Goal: Task Accomplishment & Management: Manage account settings

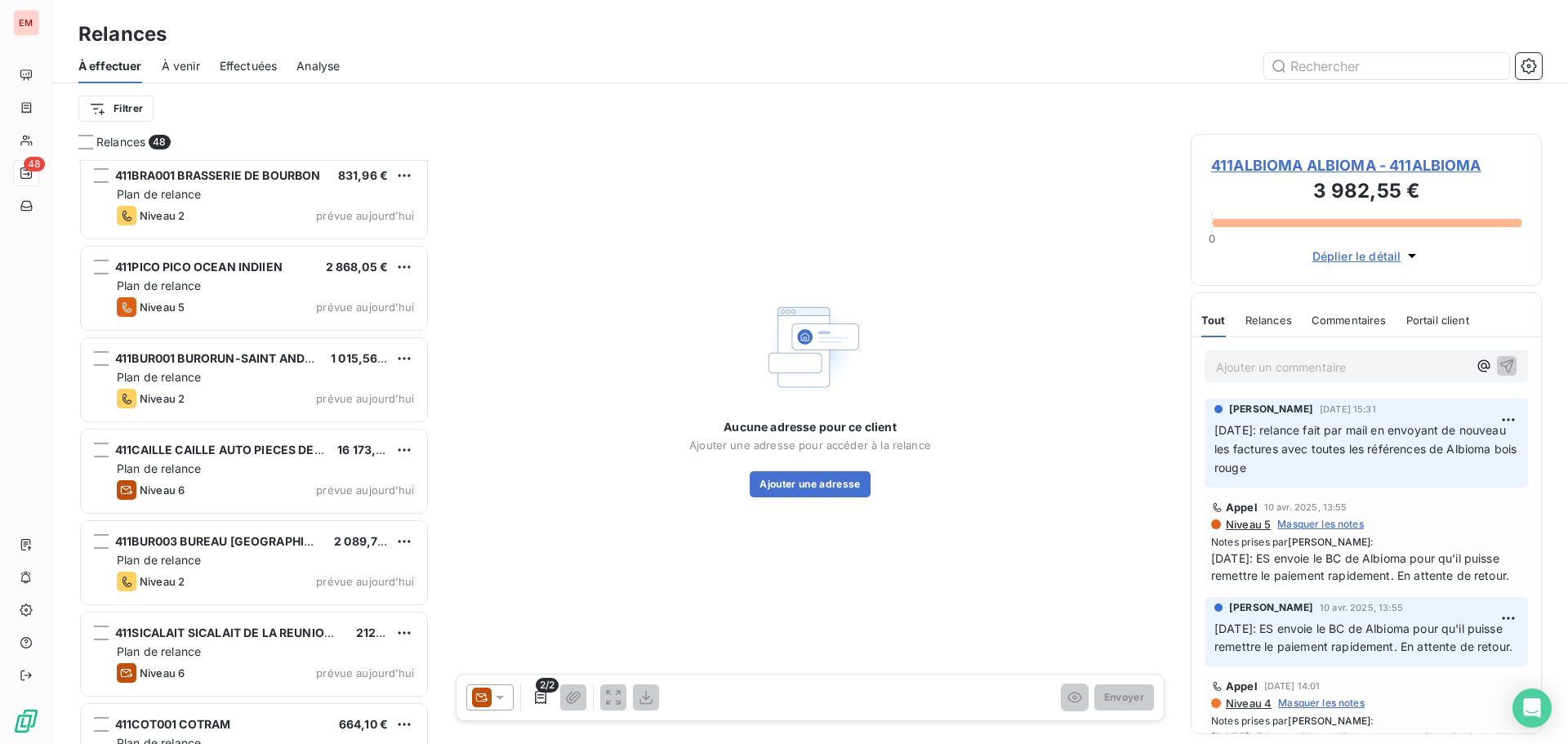
scroll to position [3808, 0]
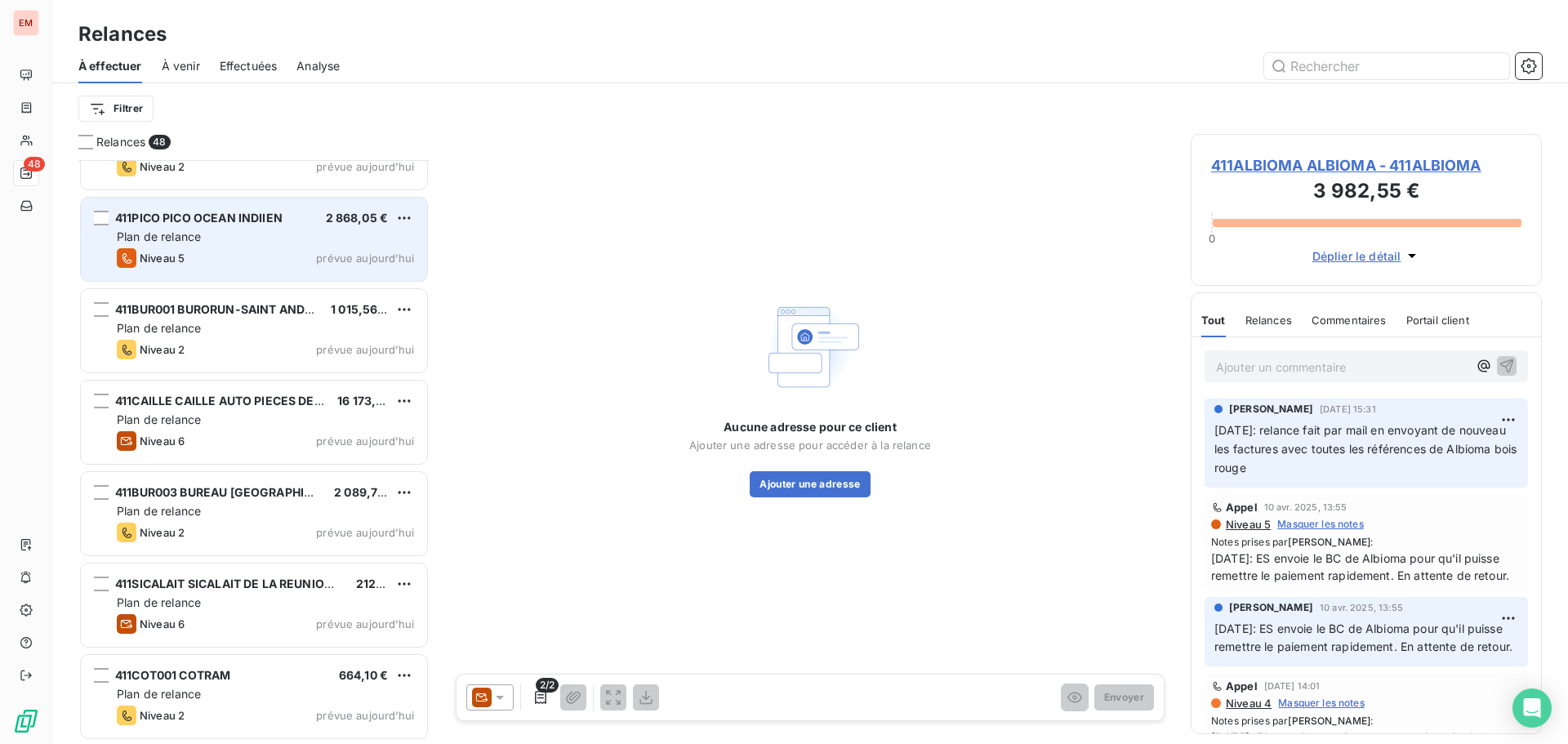
click at [220, 244] on div "Plan de relance" at bounding box center [265, 237] width 297 height 17
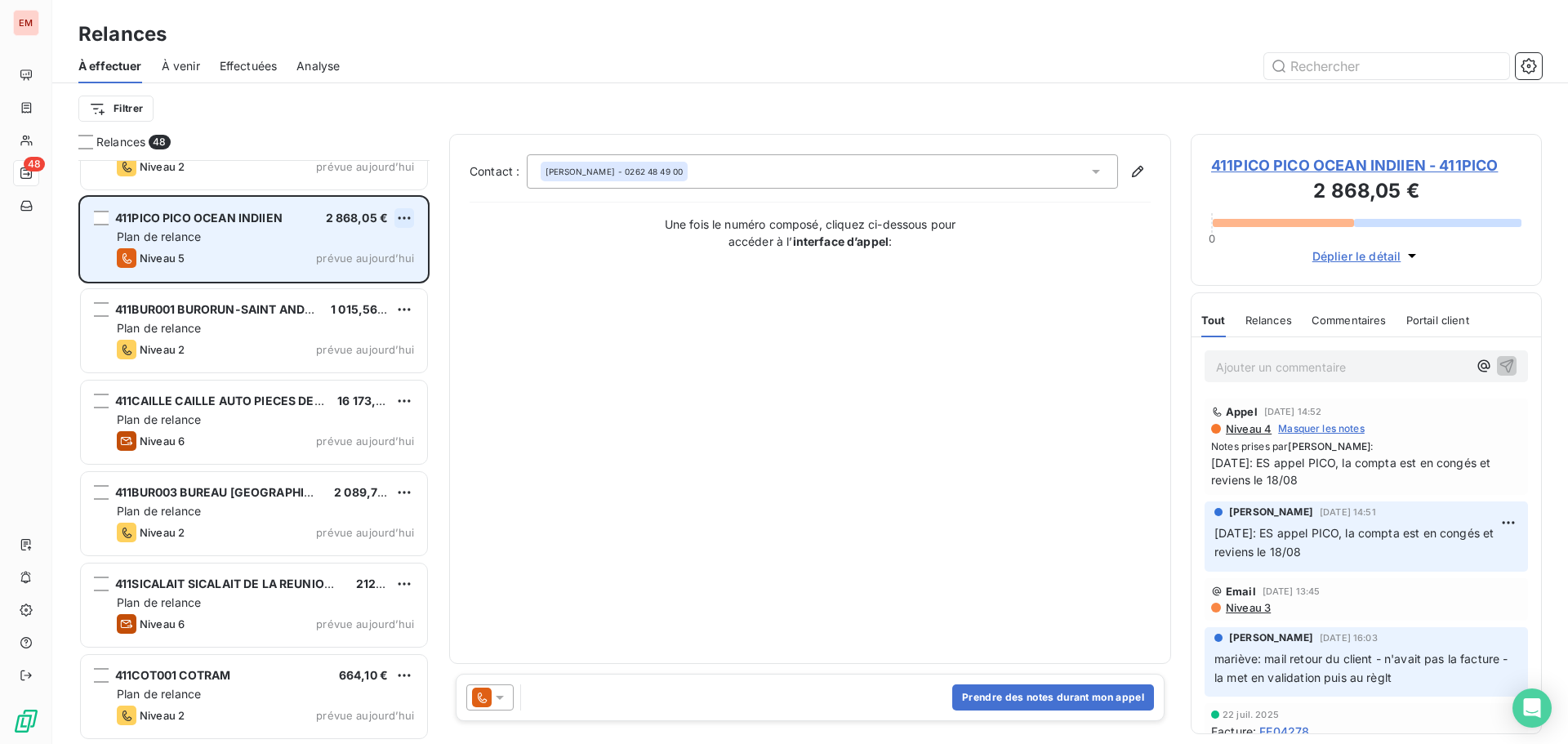
click at [403, 216] on html "EM 48 Relances À effectuer À venir Effectuées Analyse Filtrer Relances 48 411SY…" at bounding box center [784, 372] width 1568 height 744
click at [326, 255] on div "Replanifier cette action" at bounding box center [333, 251] width 147 height 26
select select "7"
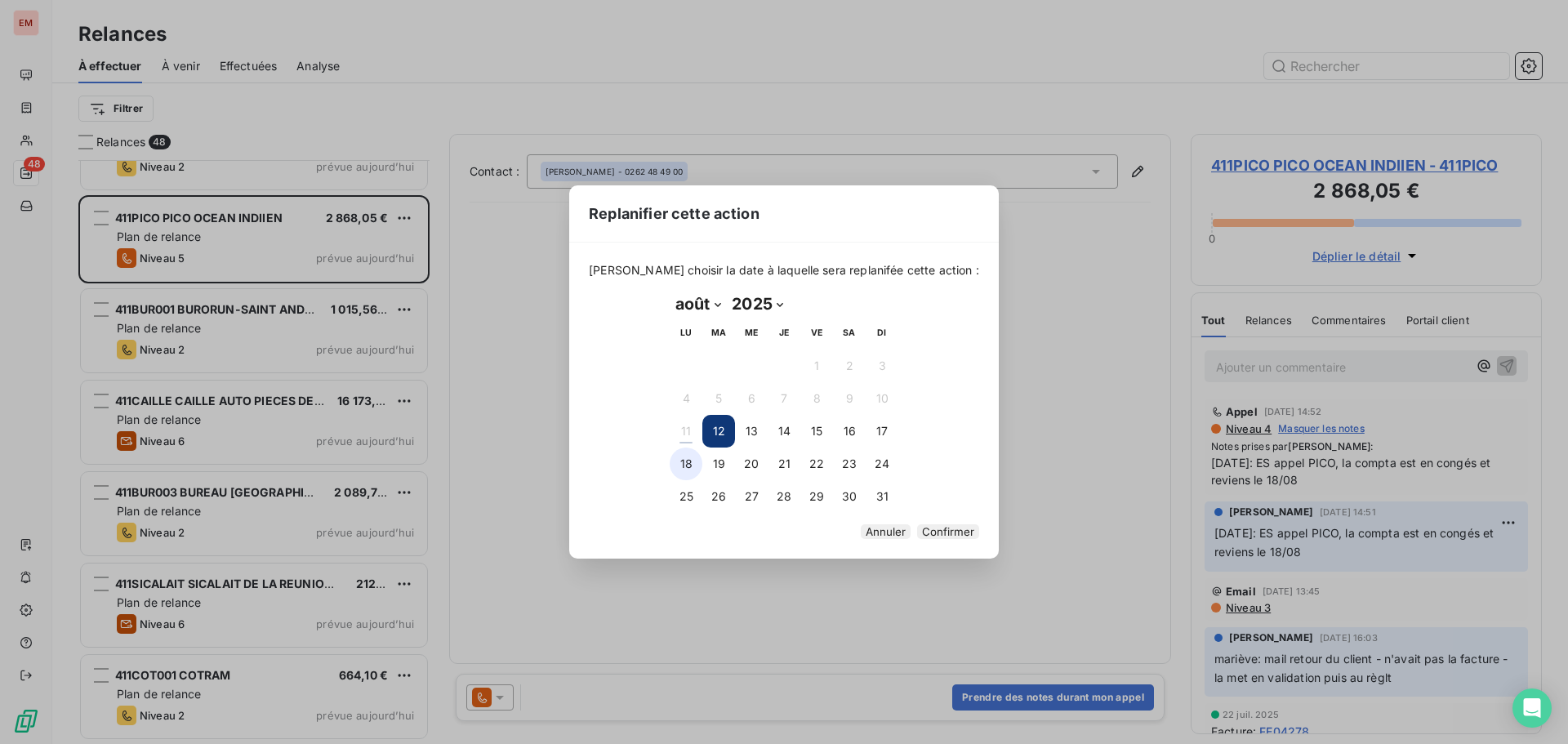
click at [691, 454] on button "18" at bounding box center [685, 463] width 32 height 32
click at [917, 526] on button "Confirmer" at bounding box center [948, 532] width 62 height 15
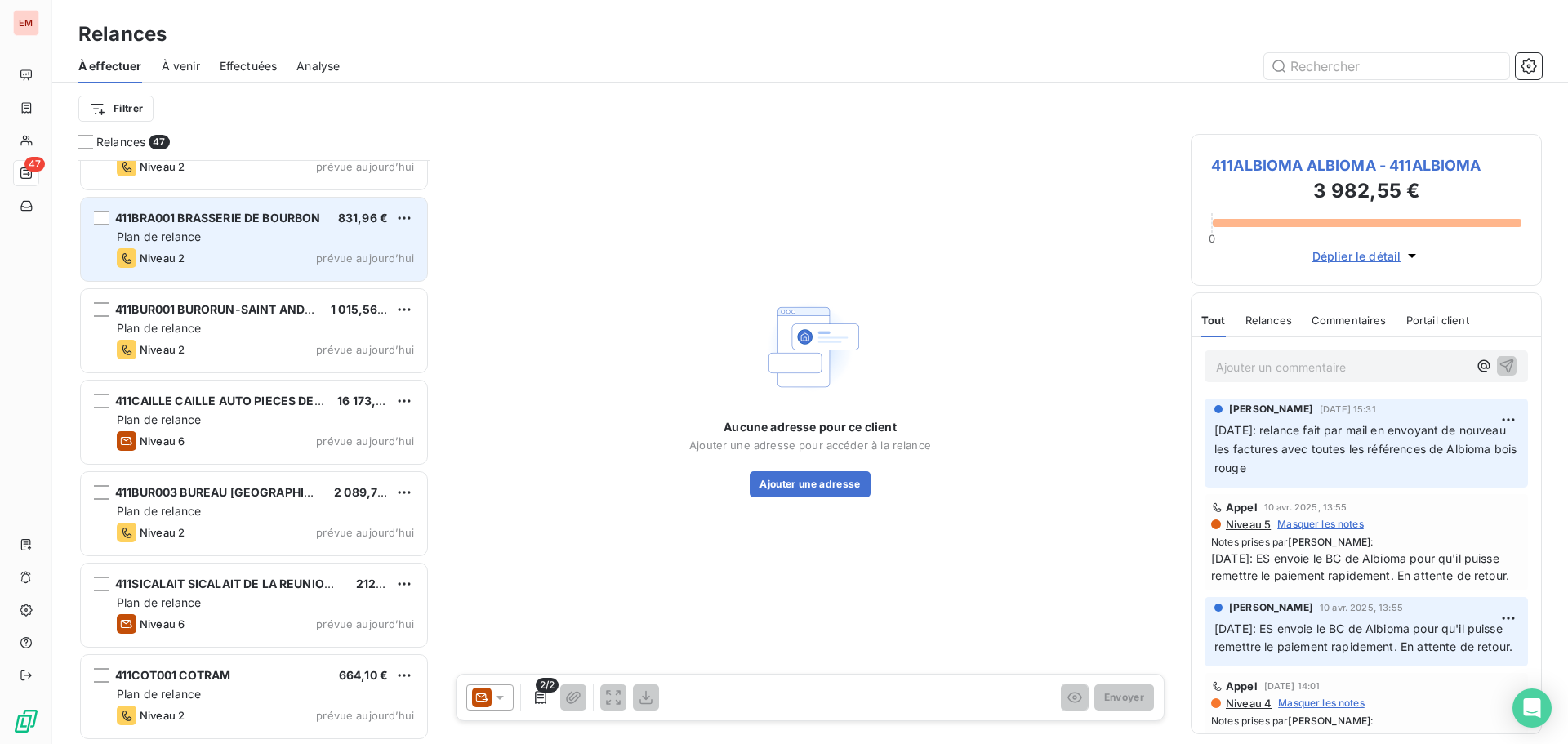
scroll to position [3716, 0]
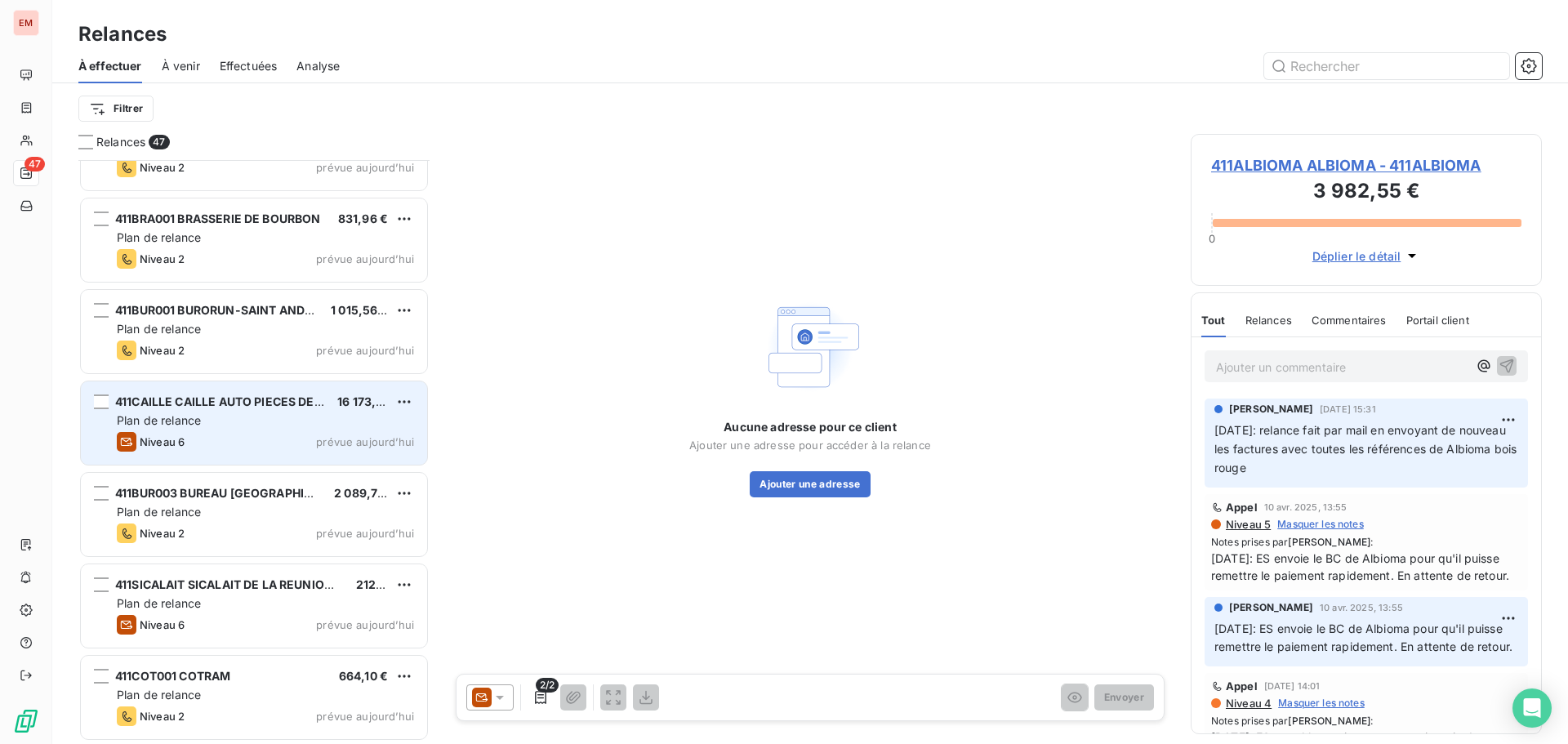
click at [197, 429] on div "411CAILLE CAILLE AUTO PIECES DE RECHANGE 16 173,38 € Plan de relance Niveau 6 p…" at bounding box center [254, 423] width 347 height 83
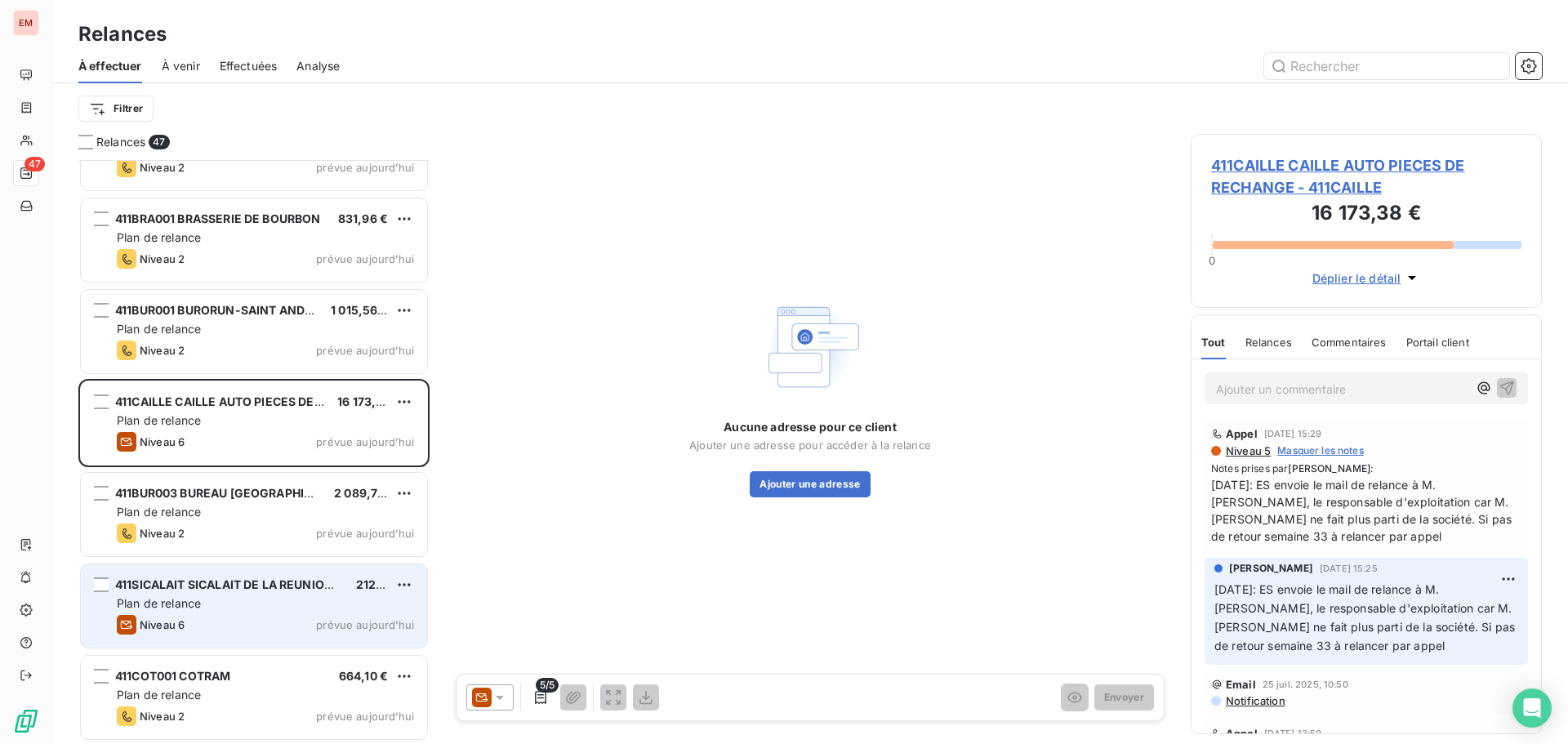
click at [209, 604] on div "Plan de relance" at bounding box center [265, 604] width 297 height 17
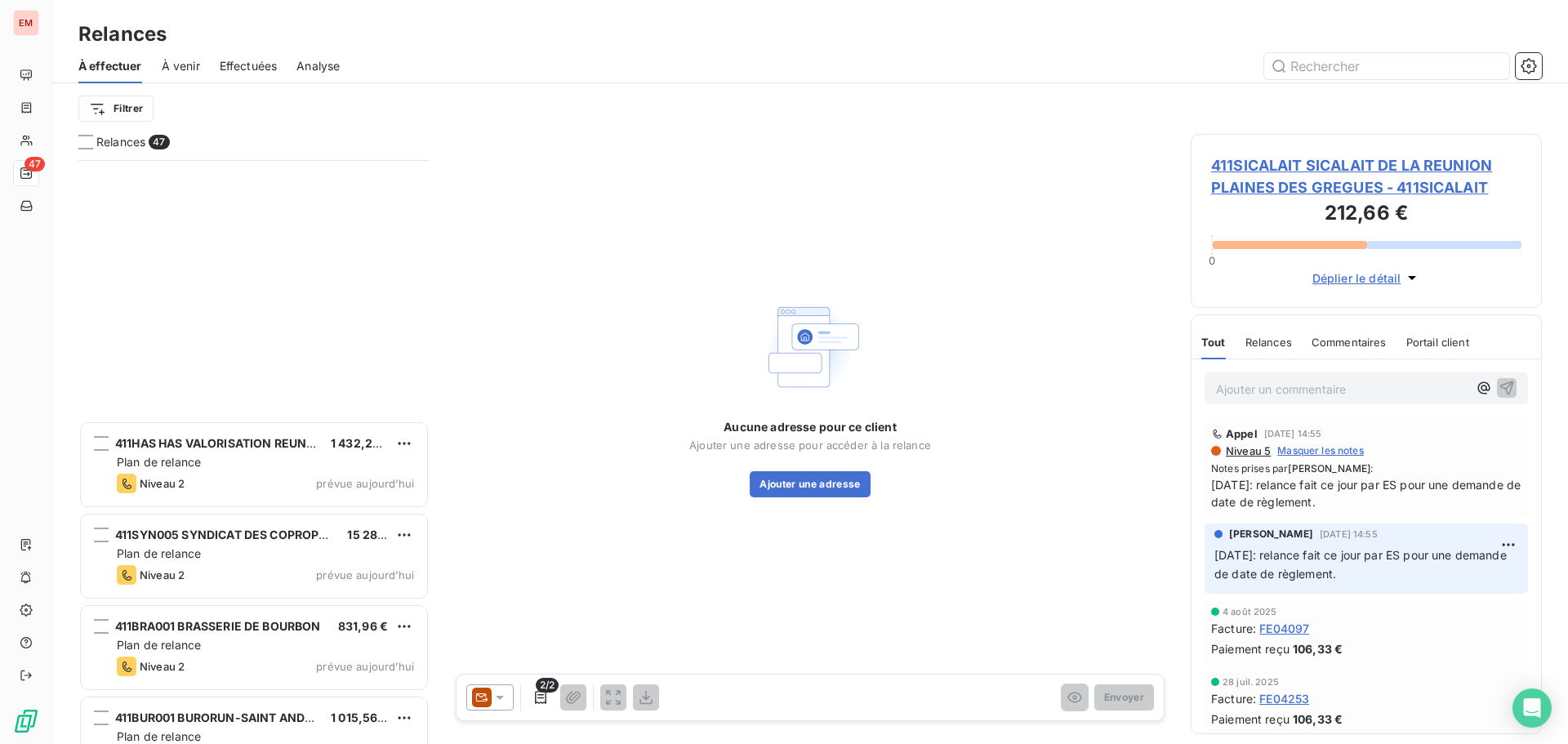
scroll to position [3716, 0]
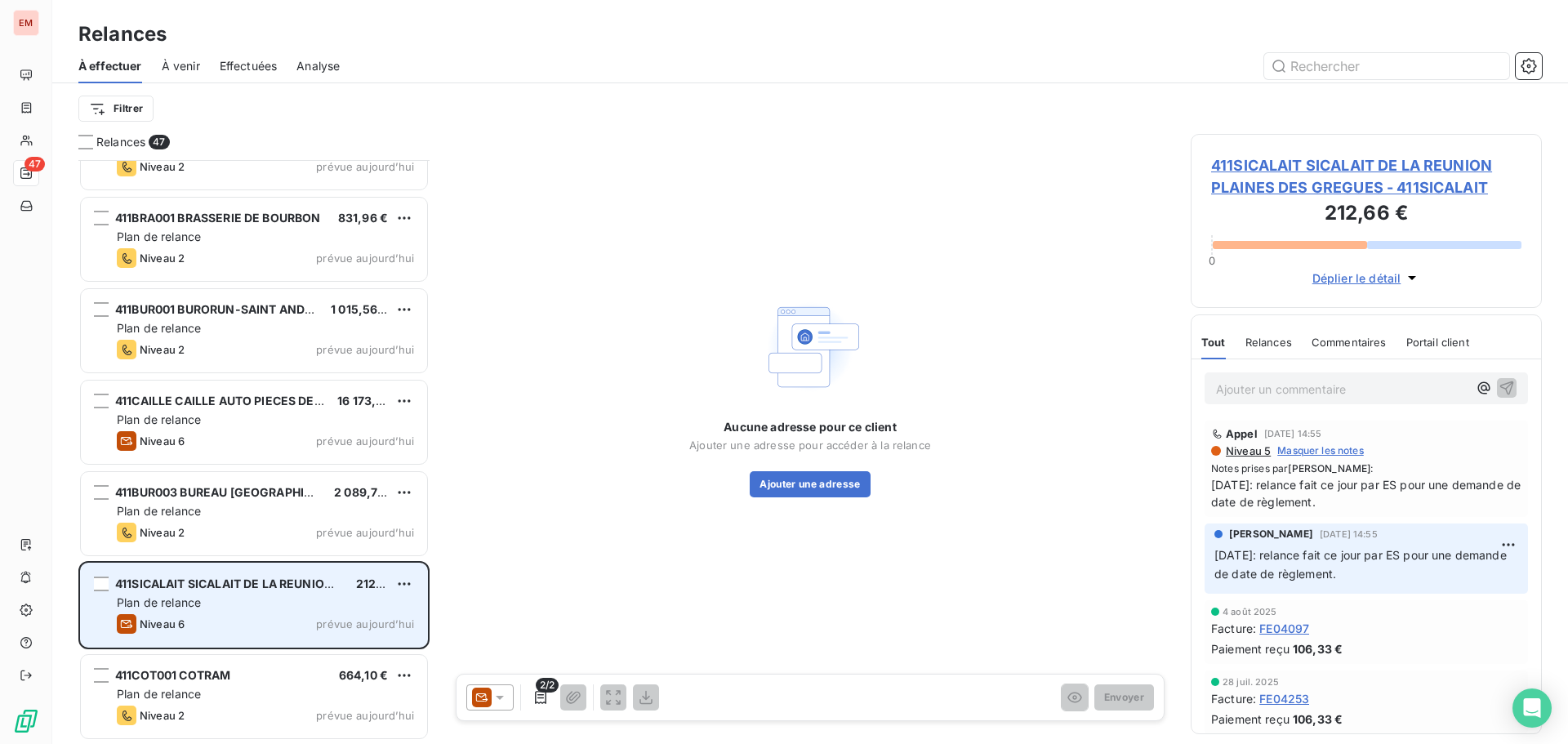
click at [251, 602] on div "Plan de relance" at bounding box center [265, 603] width 297 height 17
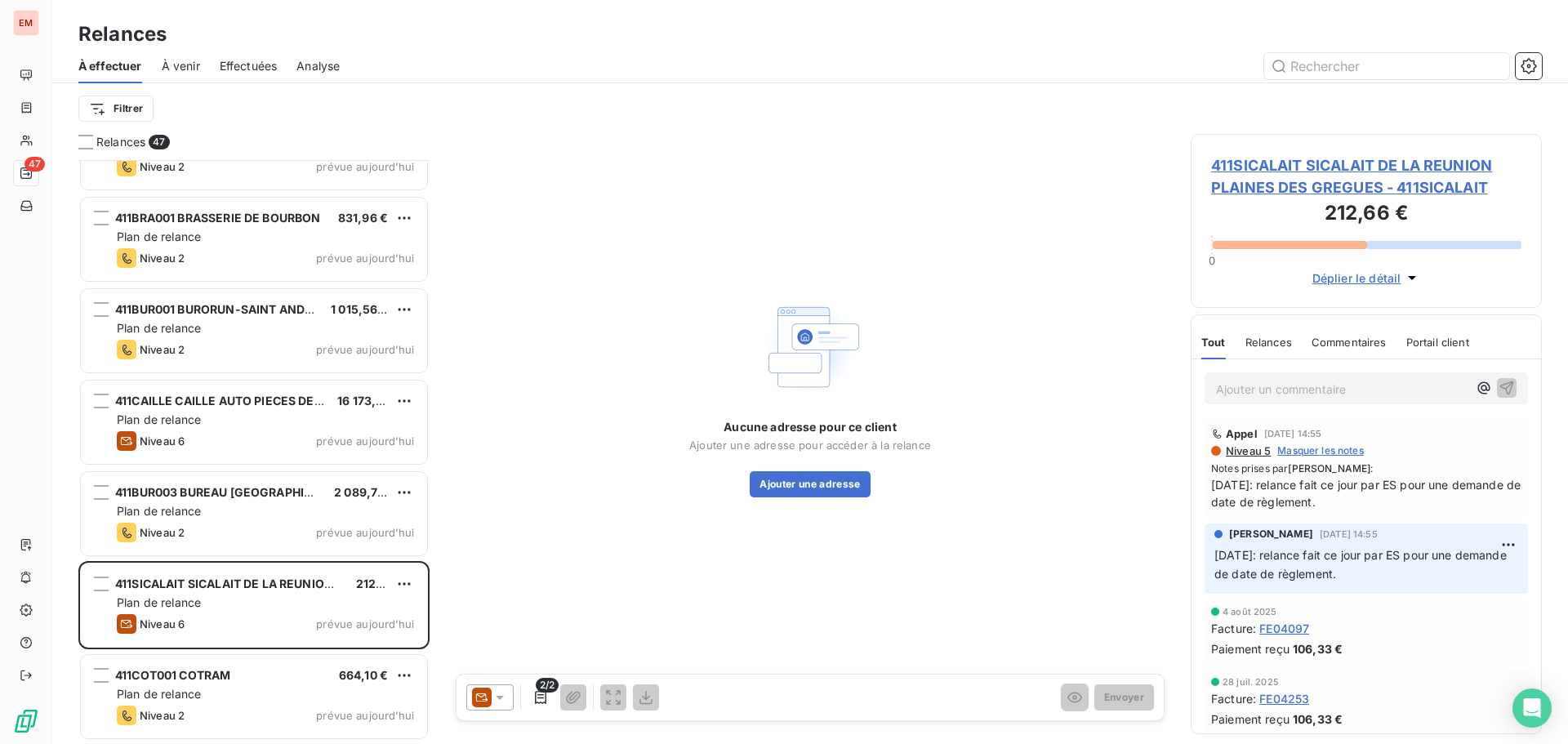
click at [496, 689] on div at bounding box center [490, 698] width 47 height 26
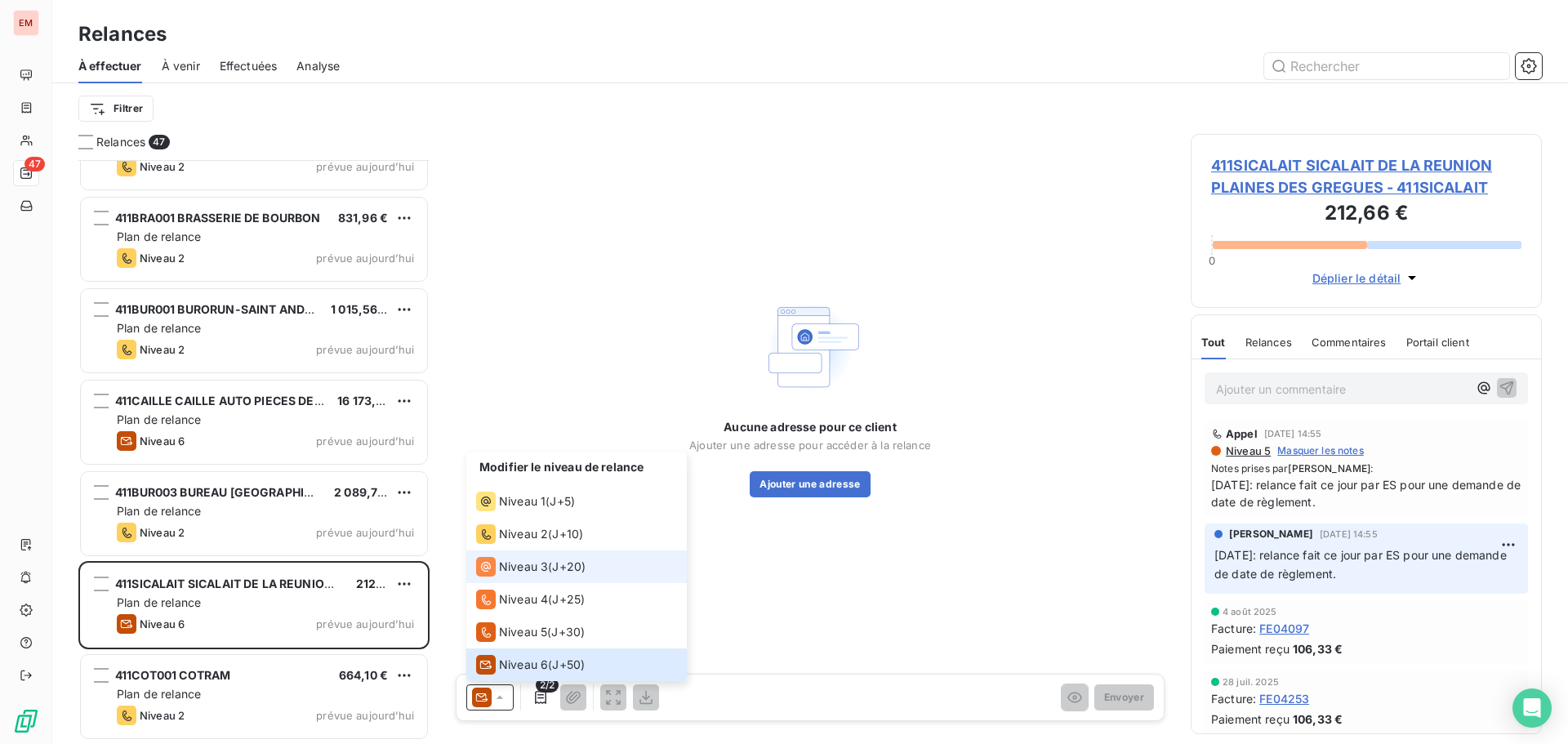
click at [507, 557] on div "Niveau 3" at bounding box center [512, 567] width 72 height 19
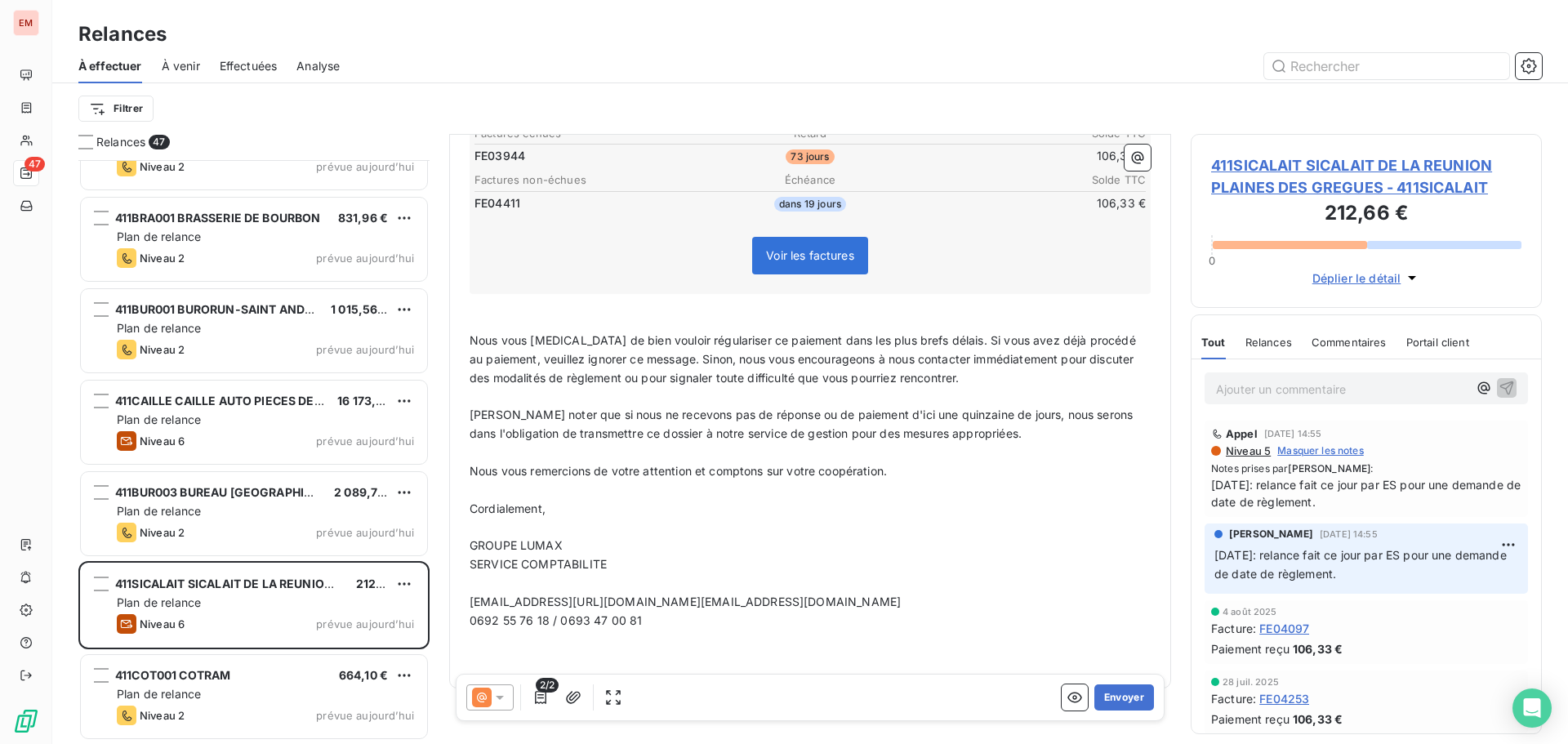
scroll to position [0, 0]
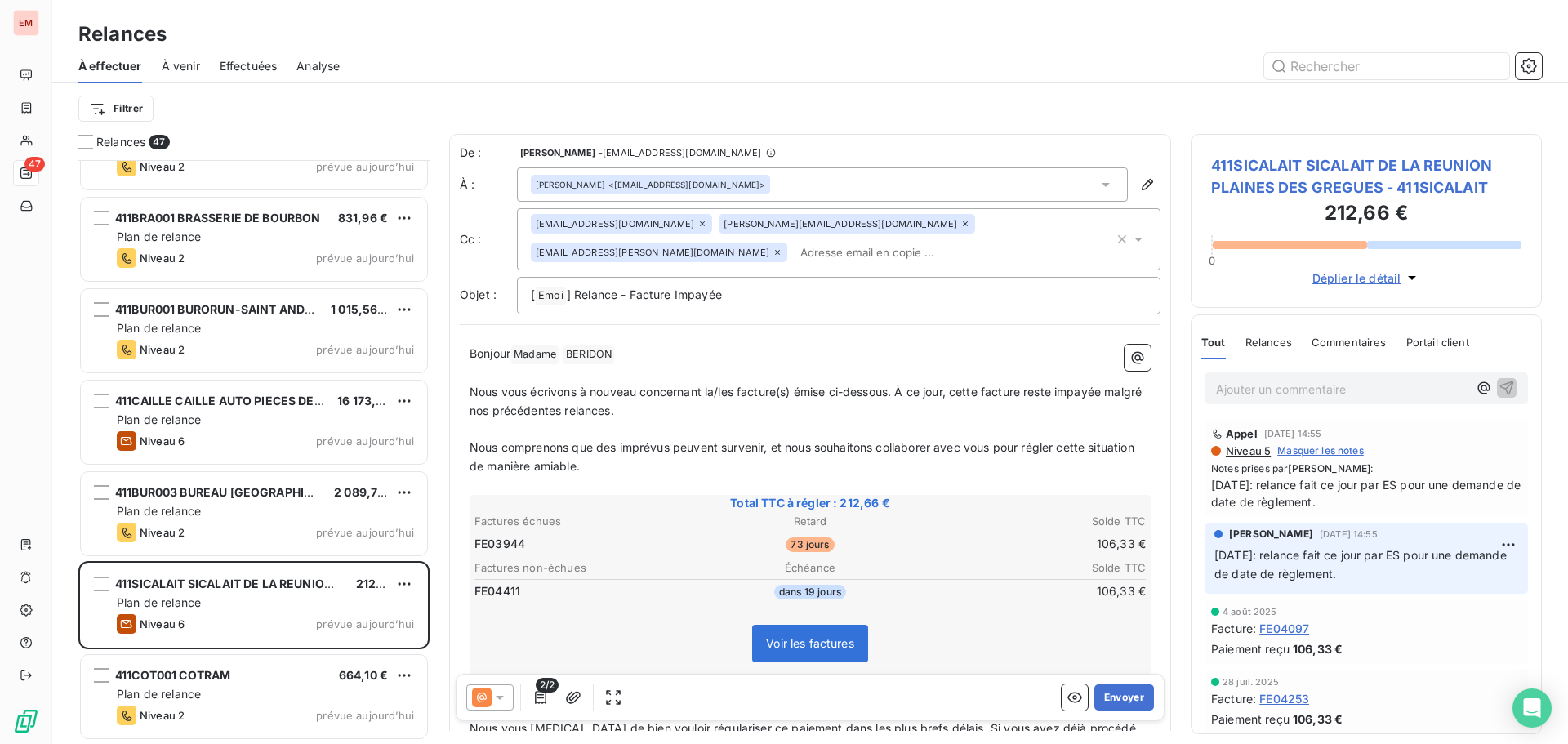
click at [621, 390] on span "Nous vous écrivons à nouveau concernant la/les facture(s) émise ci-dessous. À c…" at bounding box center [807, 400] width 676 height 32
drag, startPoint x: 601, startPoint y: 405, endPoint x: 591, endPoint y: 410, distance: 11.2
click at [600, 419] on p "﻿" at bounding box center [810, 428] width 681 height 18
click at [612, 440] on span "Nous comprenons que des imprévus peuvent survenir, et nous souhaitons collabore…" at bounding box center [803, 456] width 668 height 32
click at [656, 445] on p "Nous comprenons que des imprévus peuvent survenir, et nous souhaitons collabore…" at bounding box center [810, 457] width 681 height 38
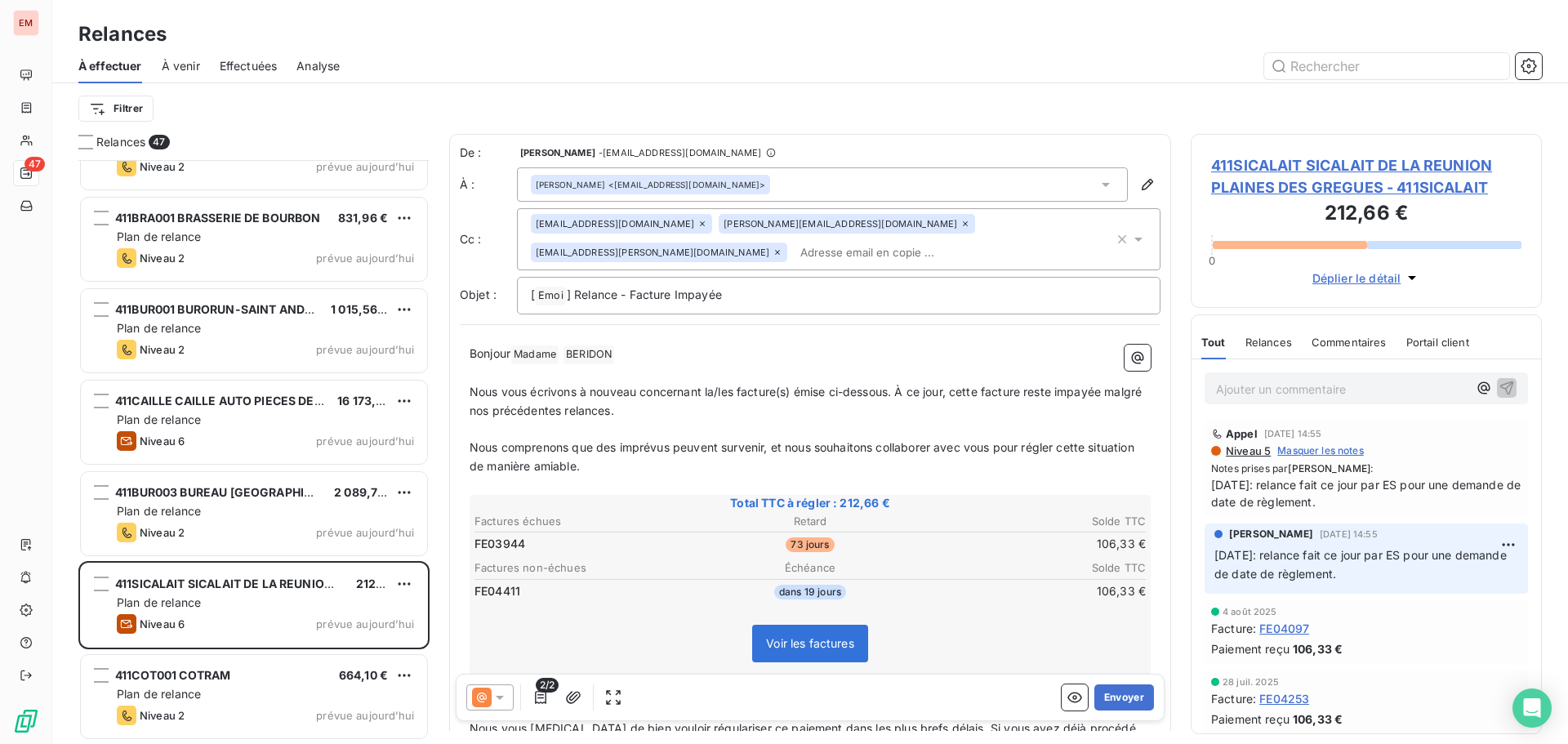
click at [1265, 386] on p "Ajouter un commentaire ﻿" at bounding box center [1342, 389] width 252 height 20
click at [564, 443] on span "Nous comprenons que des imprévus peuvent survenir, et nous souhaitons collabore…" at bounding box center [803, 456] width 668 height 32
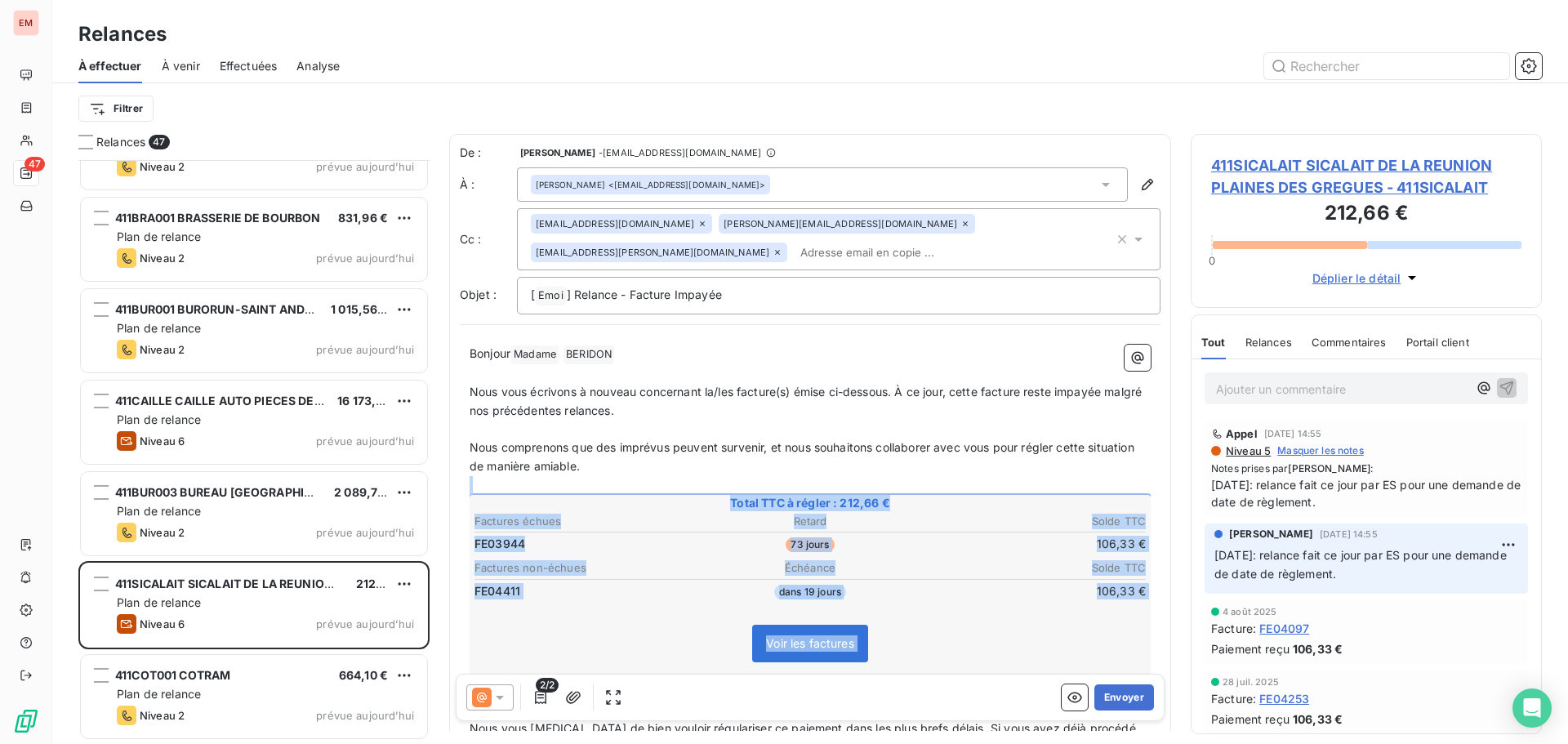
drag, startPoint x: 633, startPoint y: 439, endPoint x: 775, endPoint y: 665, distance: 266.9
click at [775, 665] on div "Bonjour Madame ﻿ [PERSON_NAME] ﻿ ﻿ ﻿ Nous vous écrivons à nouveau concernant la…" at bounding box center [810, 700] width 681 height 712
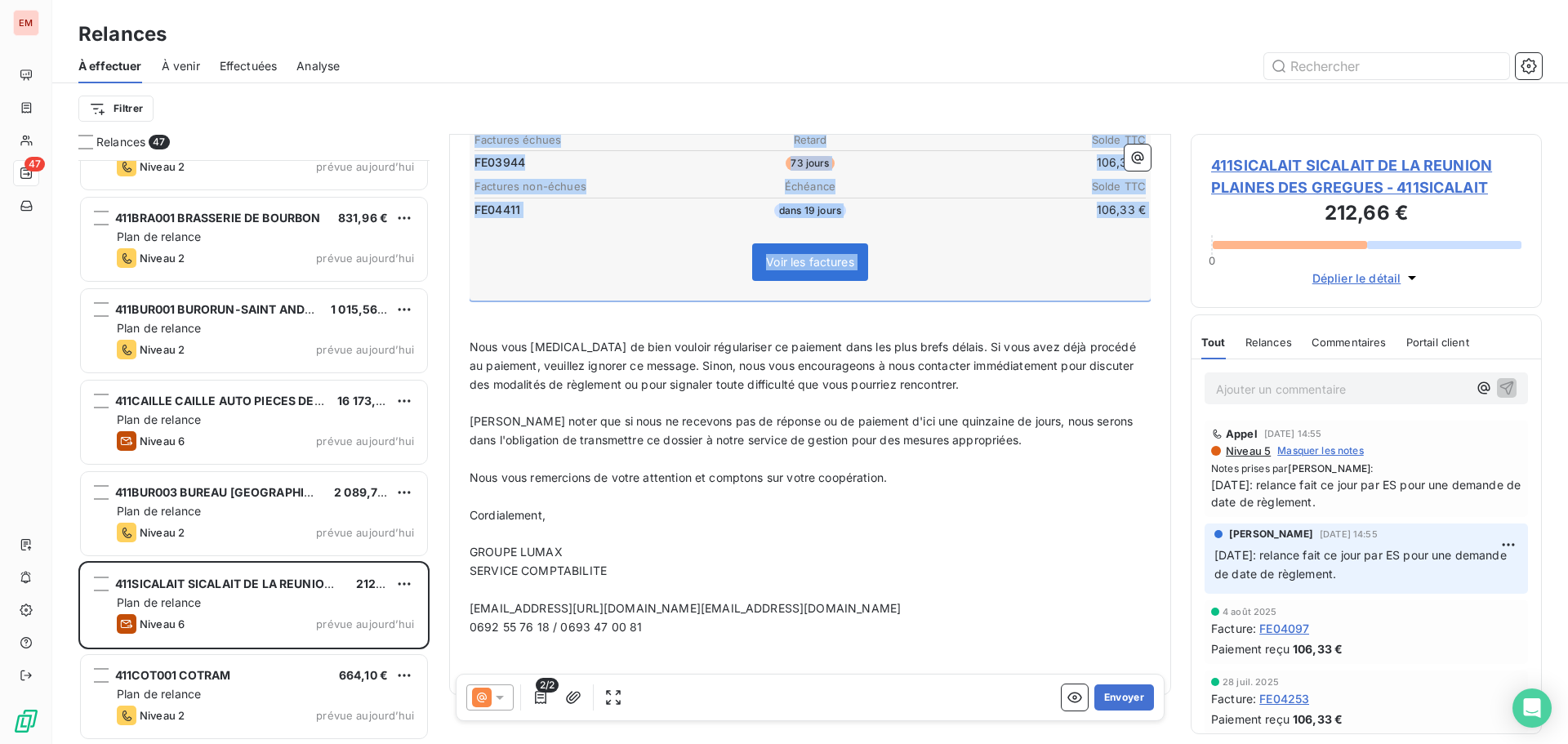
scroll to position [389, 0]
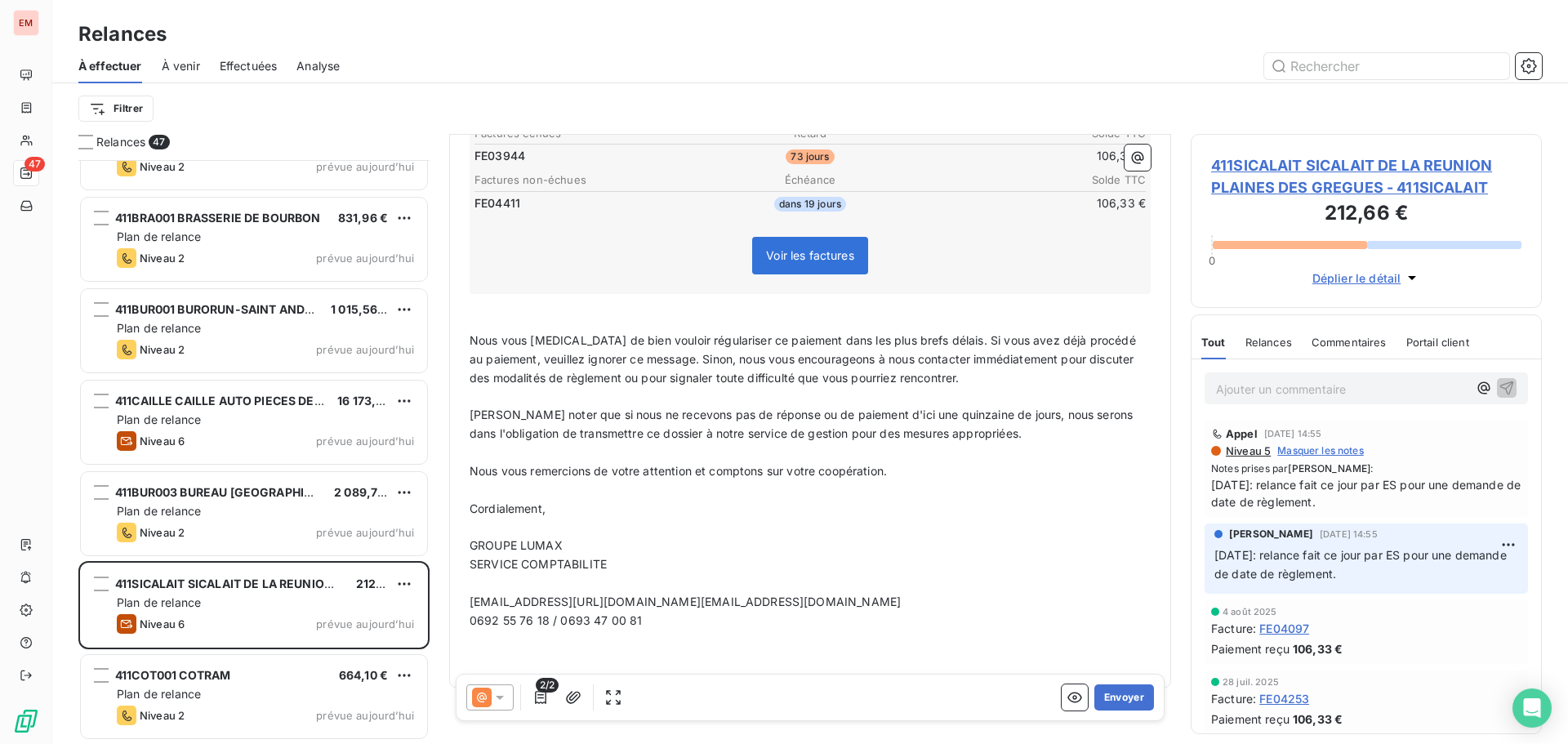
click at [669, 443] on p "﻿" at bounding box center [810, 452] width 681 height 18
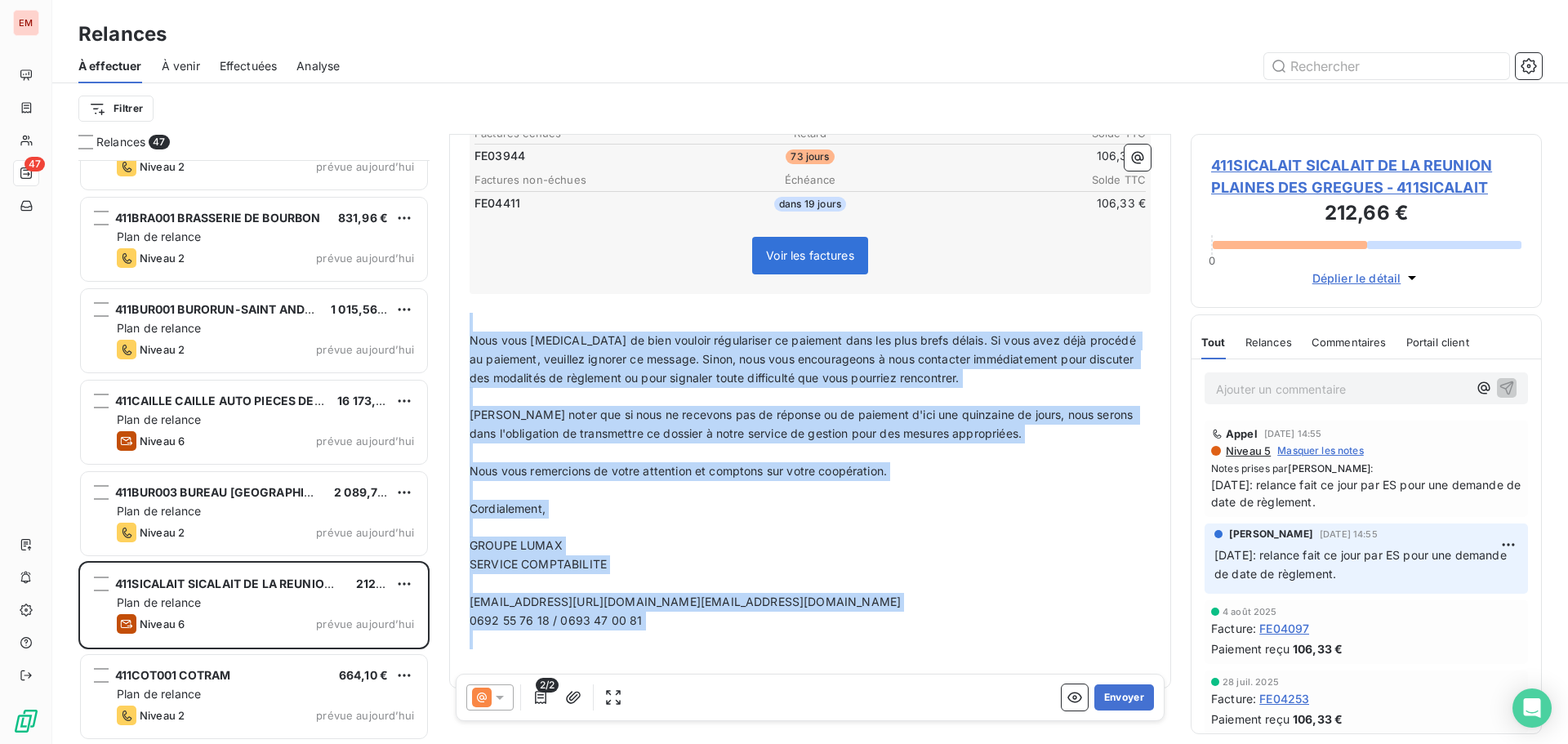
drag, startPoint x: 601, startPoint y: 631, endPoint x: 473, endPoint y: 303, distance: 352.1
click at [473, 303] on div "Bonjour Madame ﻿ [PERSON_NAME] ﻿ ﻿ ﻿ Nous vous écrivons à nouveau concernant la…" at bounding box center [810, 312] width 681 height 712
click at [475, 313] on p "﻿" at bounding box center [810, 322] width 681 height 18
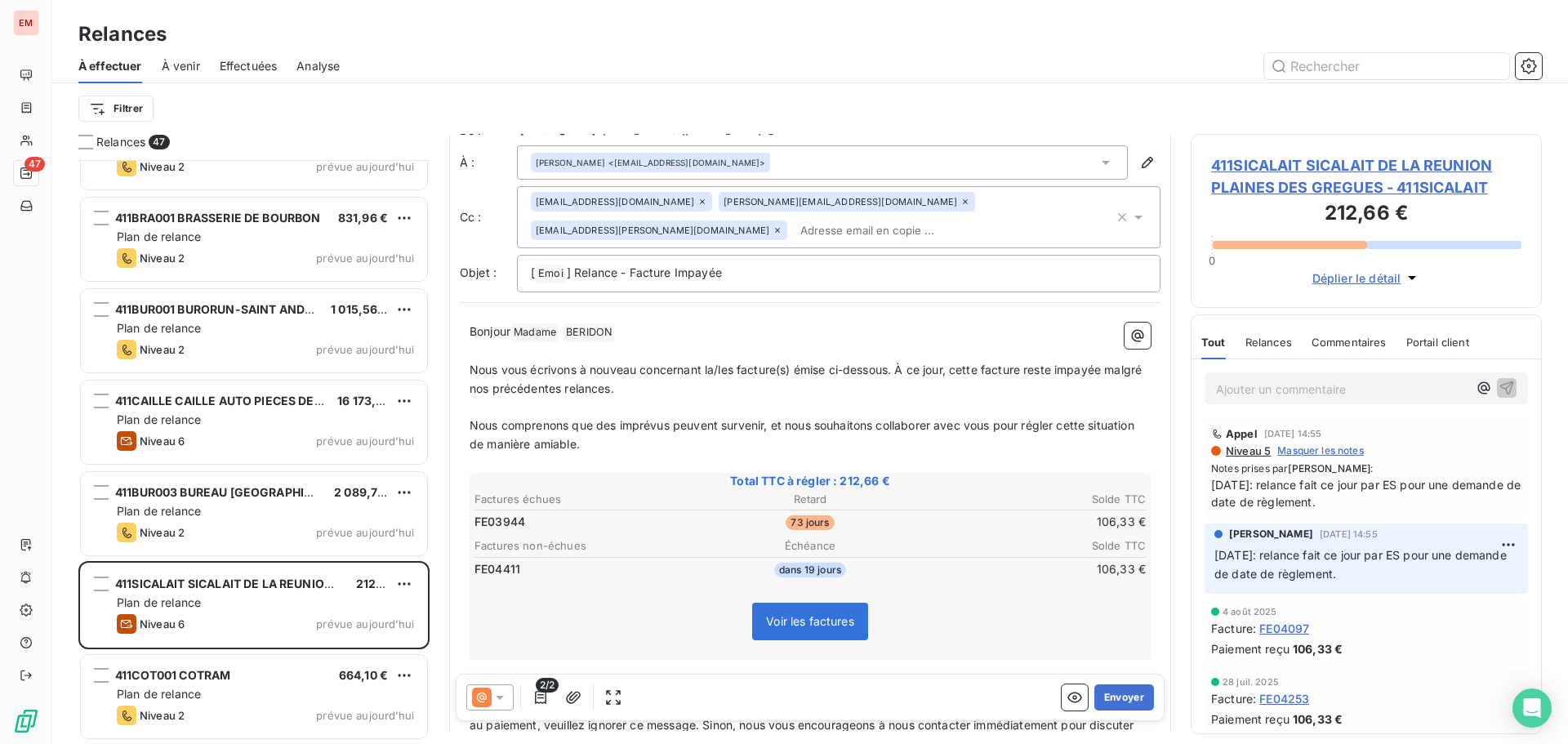
scroll to position [0, 0]
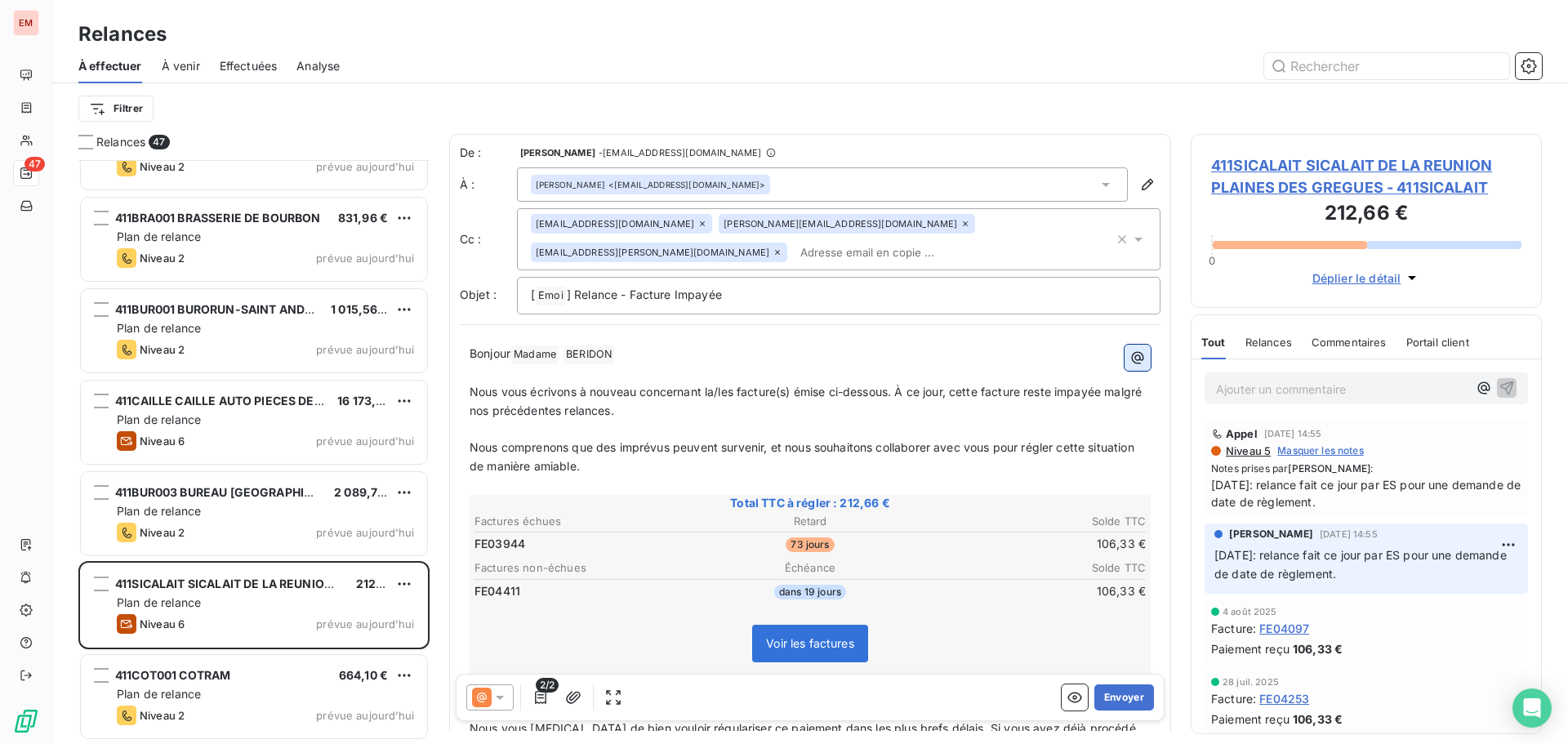
click at [1129, 349] on icon "button" at bounding box center [1137, 357] width 17 height 17
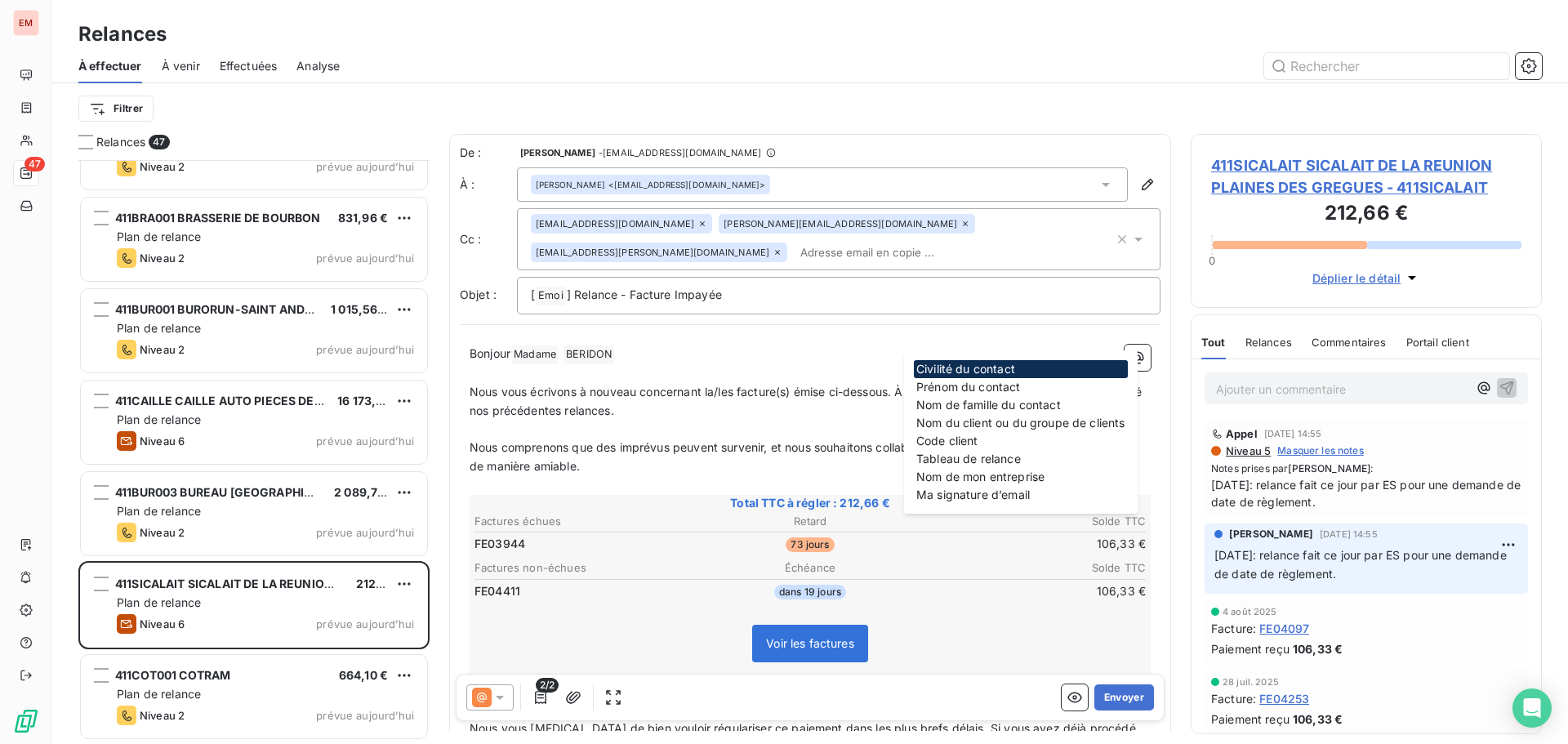
click at [944, 490] on div "Ma signature d’email" at bounding box center [1021, 495] width 214 height 18
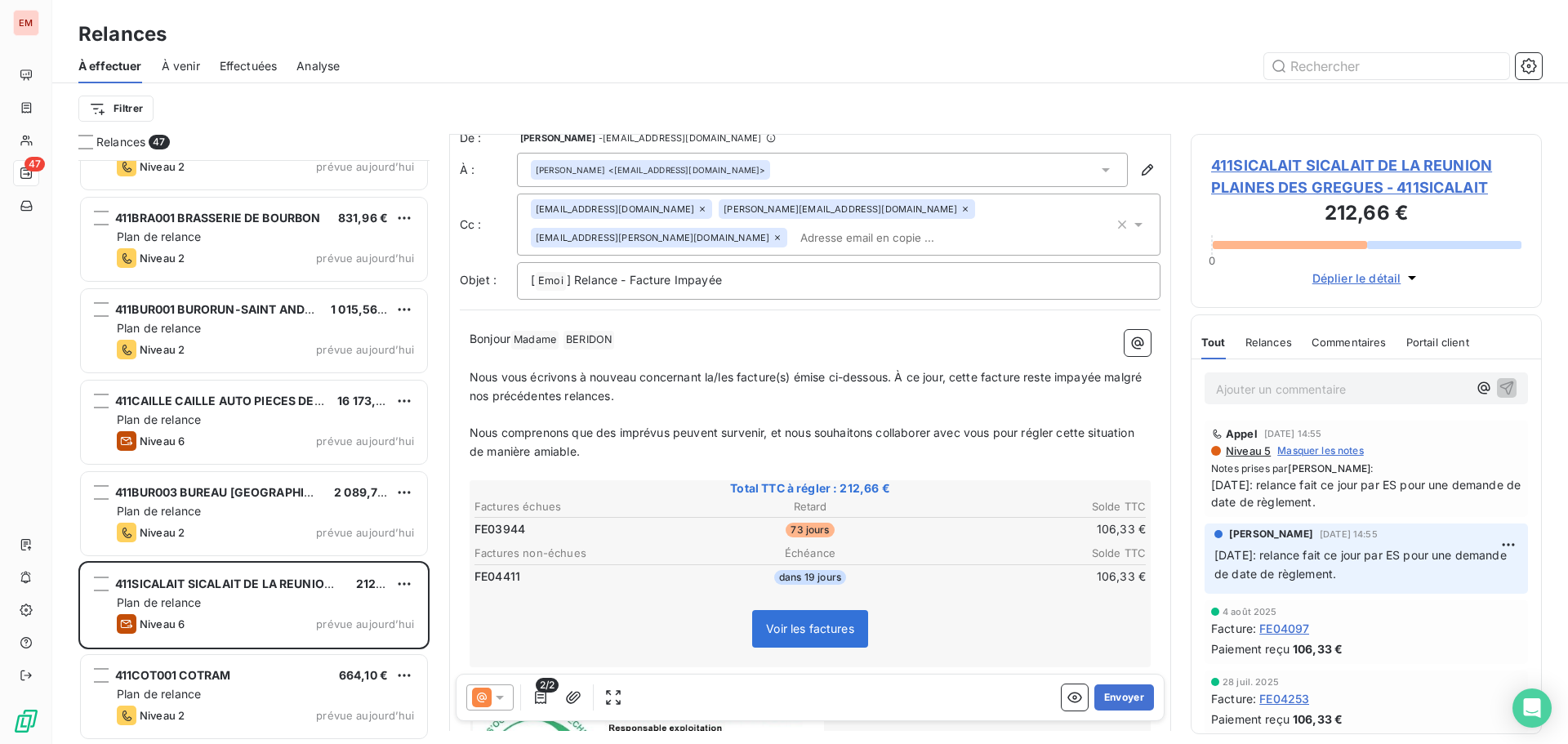
scroll to position [3, 0]
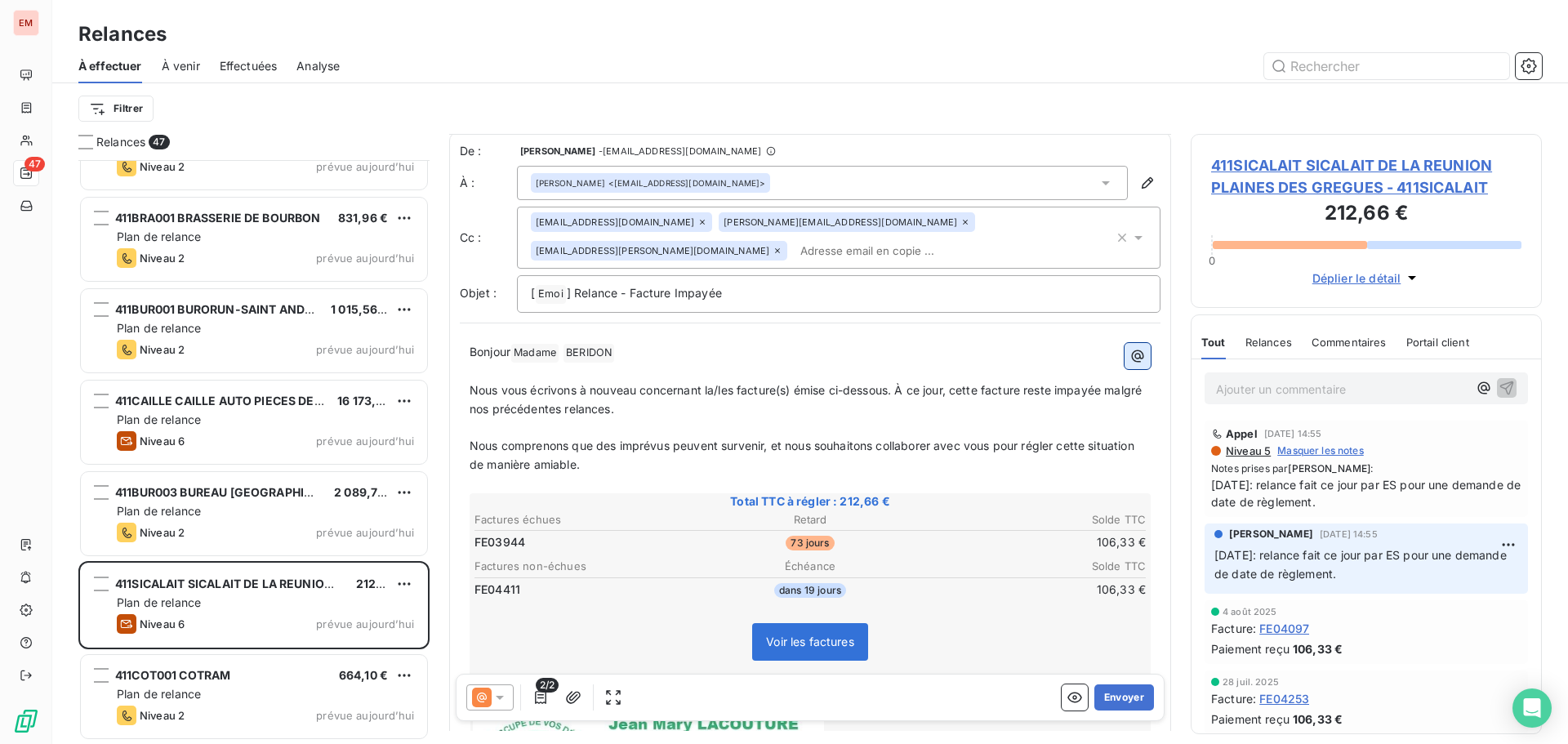
click at [1129, 348] on icon "button" at bounding box center [1137, 356] width 17 height 17
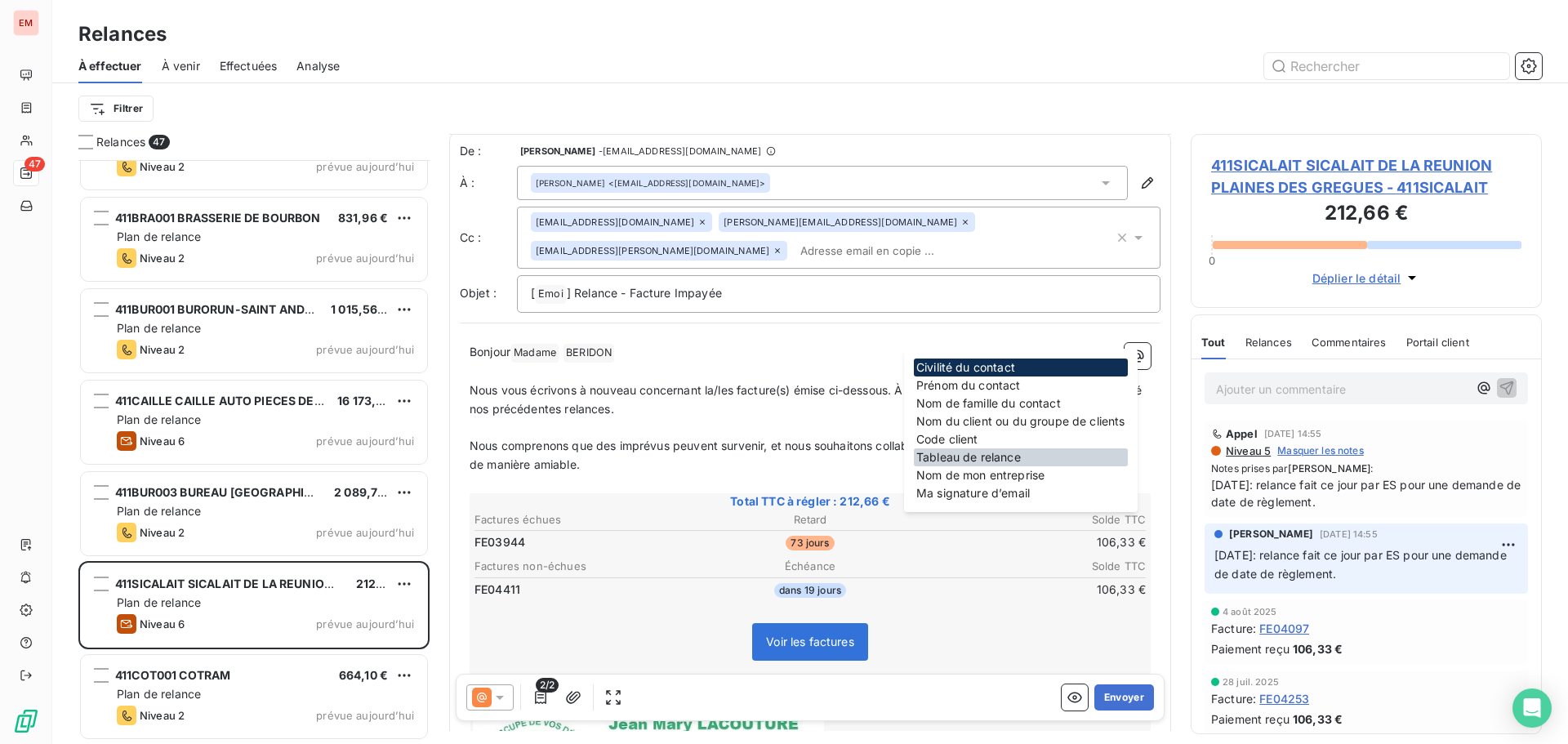
click at [984, 458] on div "Tableau de relance" at bounding box center [1021, 457] width 214 height 18
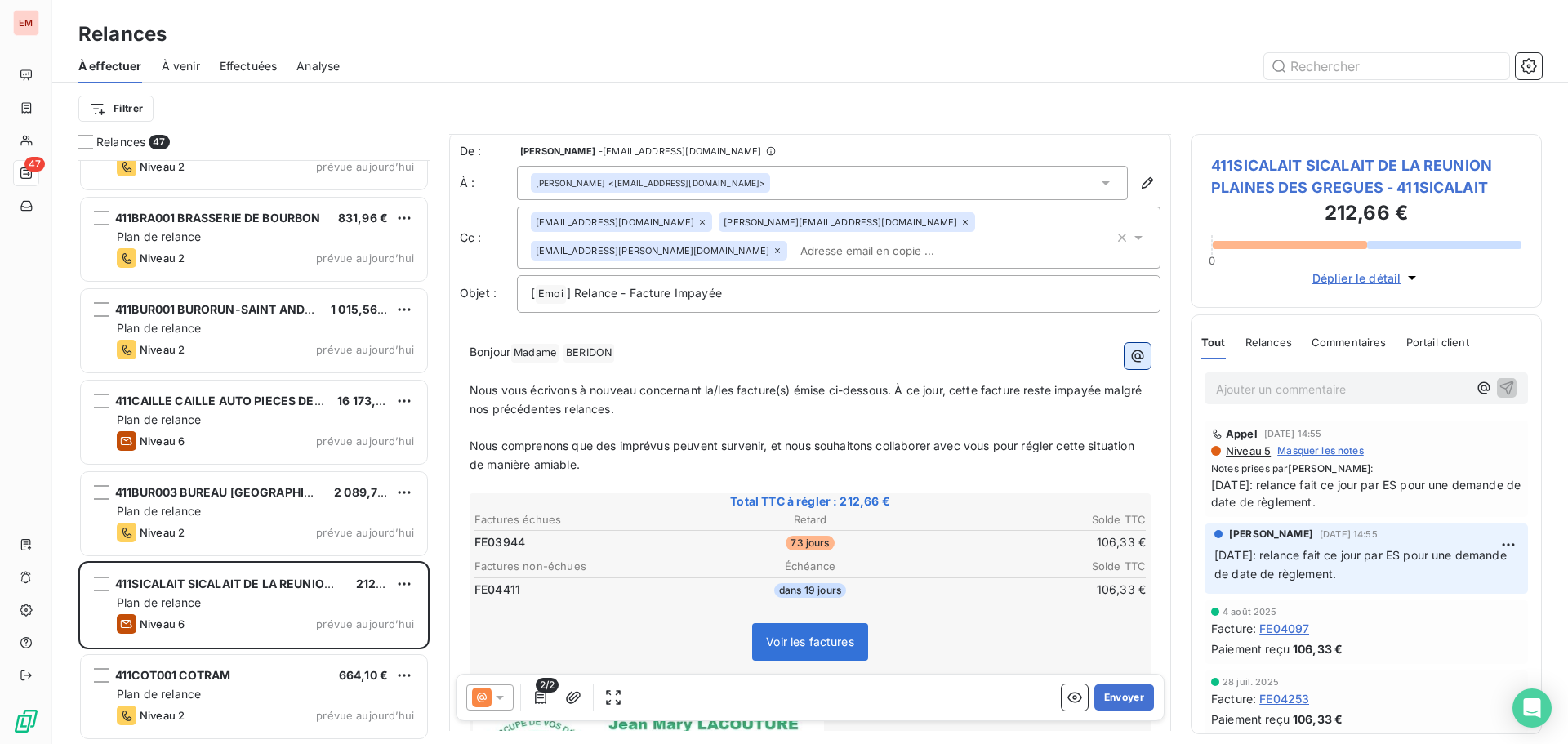
click at [1132, 349] on icon "button" at bounding box center [1138, 355] width 12 height 12
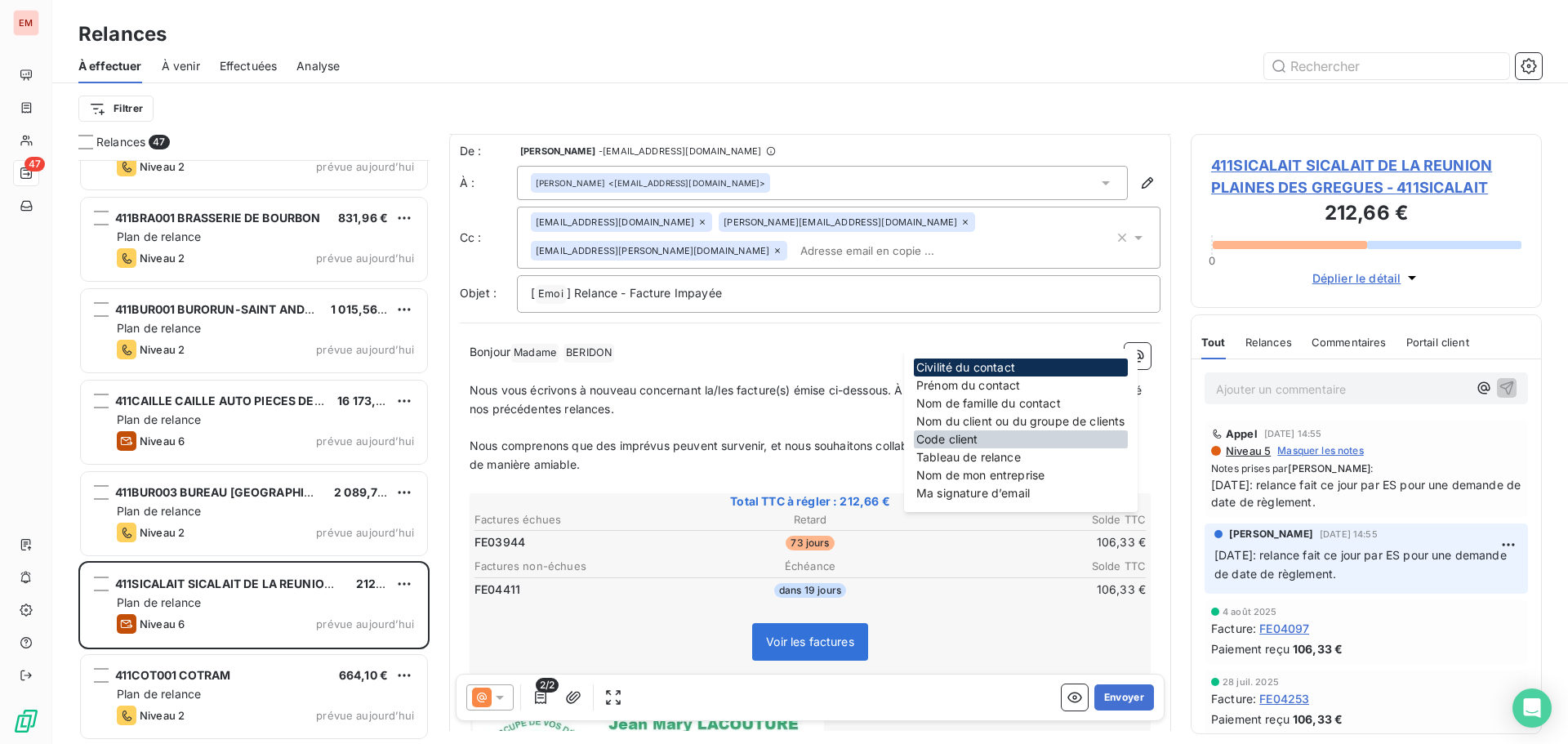
click at [951, 444] on div "Code client" at bounding box center [1021, 440] width 214 height 18
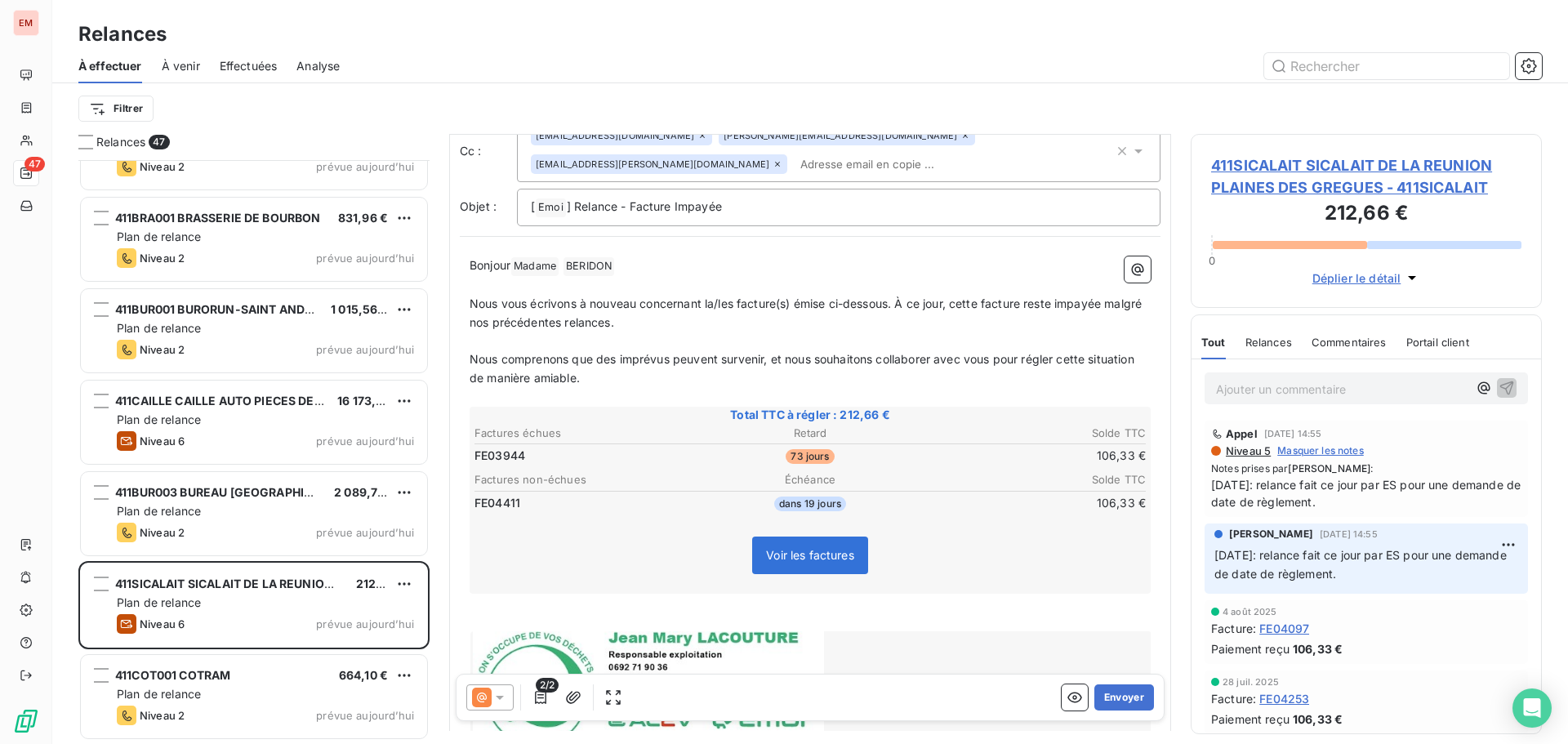
scroll to position [0, 0]
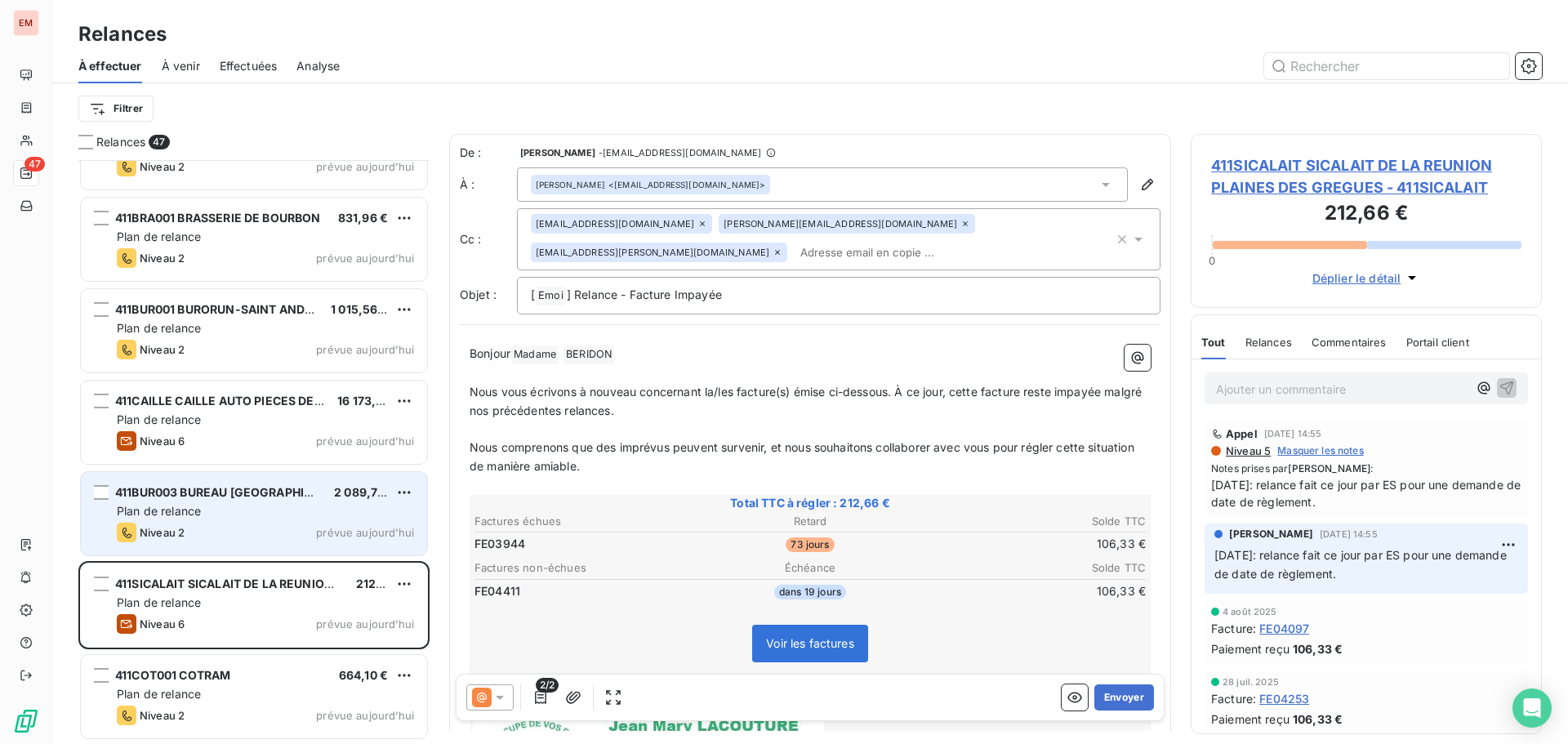
drag, startPoint x: 226, startPoint y: 518, endPoint x: 205, endPoint y: 543, distance: 32.6
click at [224, 517] on div "Plan de relance" at bounding box center [265, 511] width 297 height 17
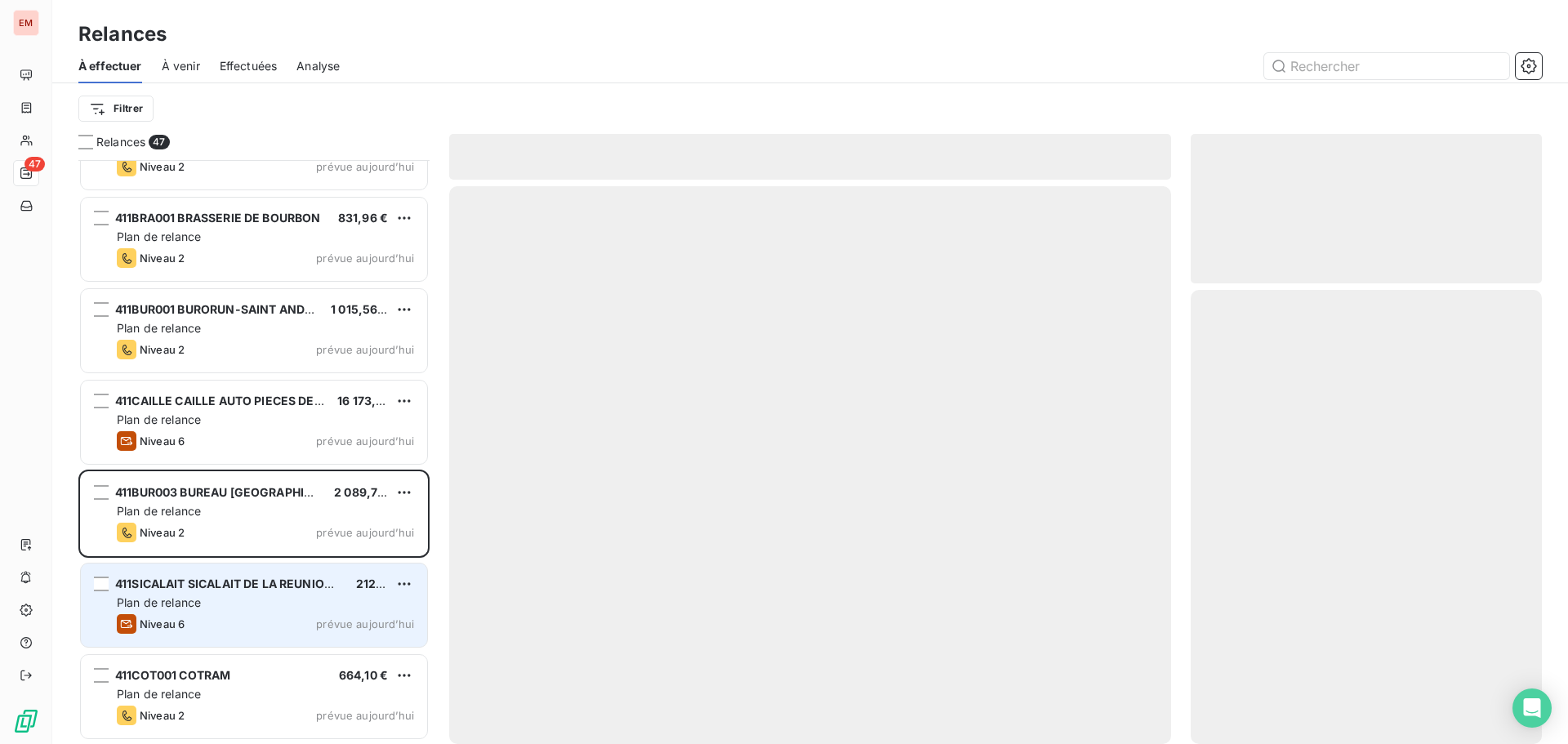
click at [177, 599] on span "Plan de relance" at bounding box center [159, 603] width 84 height 14
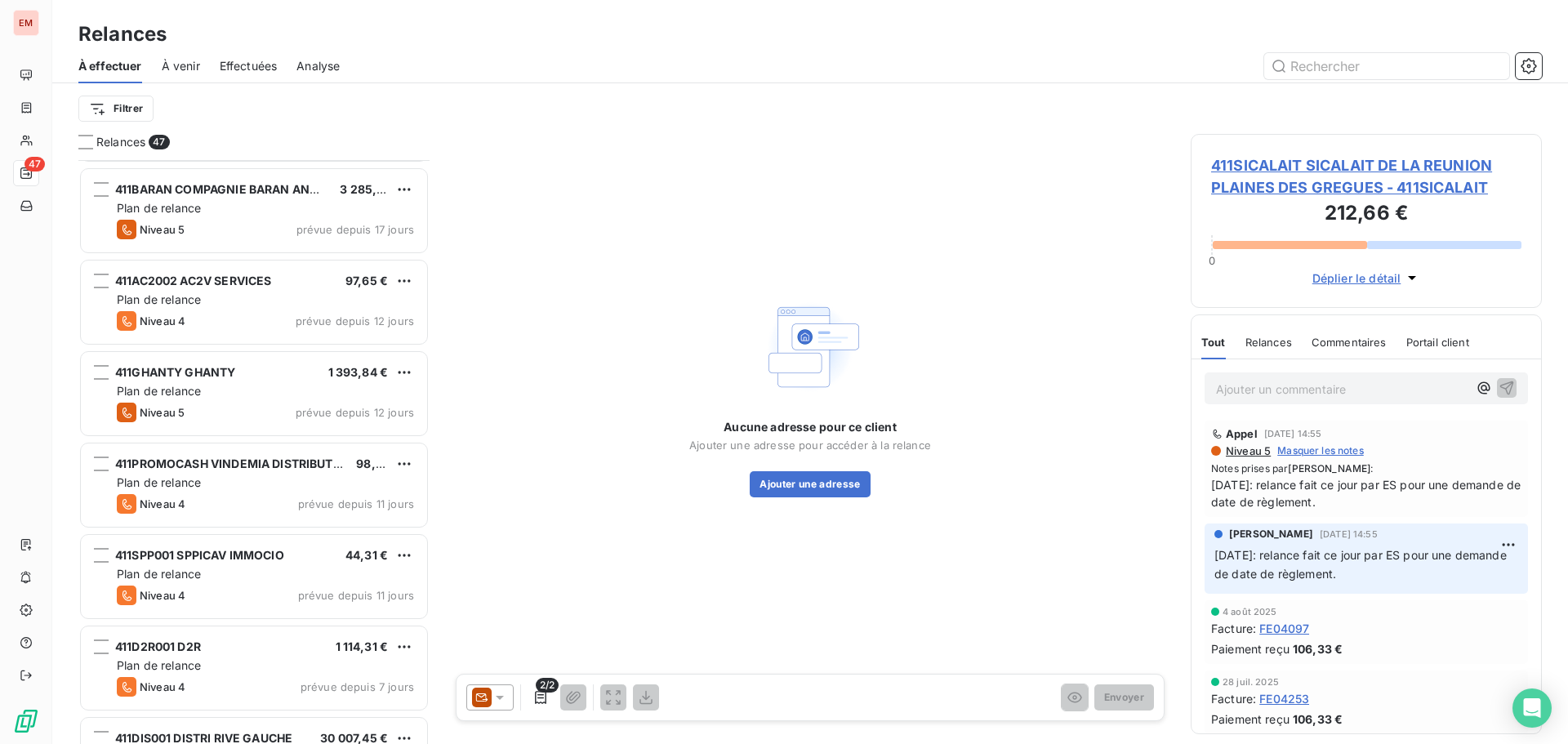
scroll to position [612, 0]
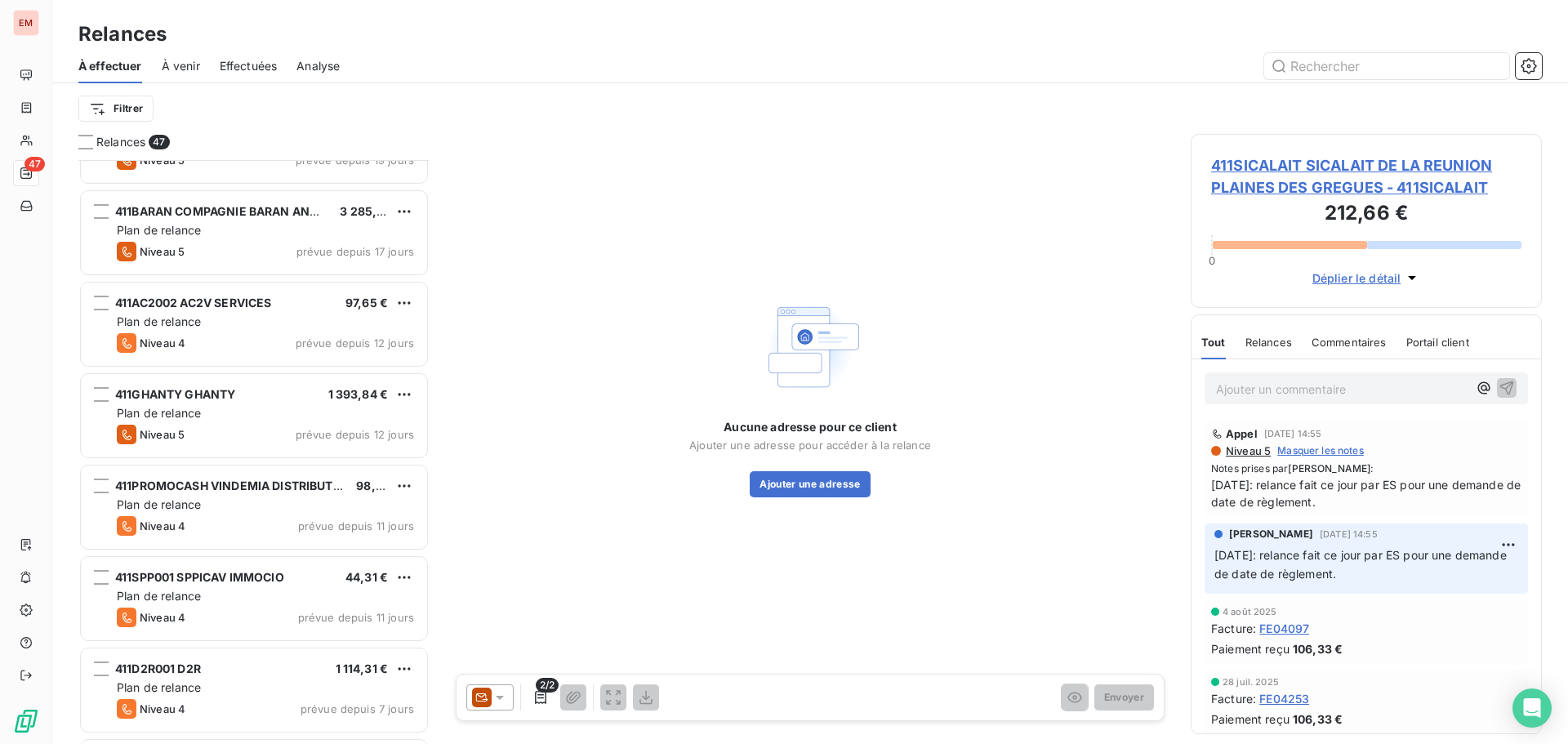
click at [1436, 340] on span "Portail client" at bounding box center [1438, 342] width 63 height 13
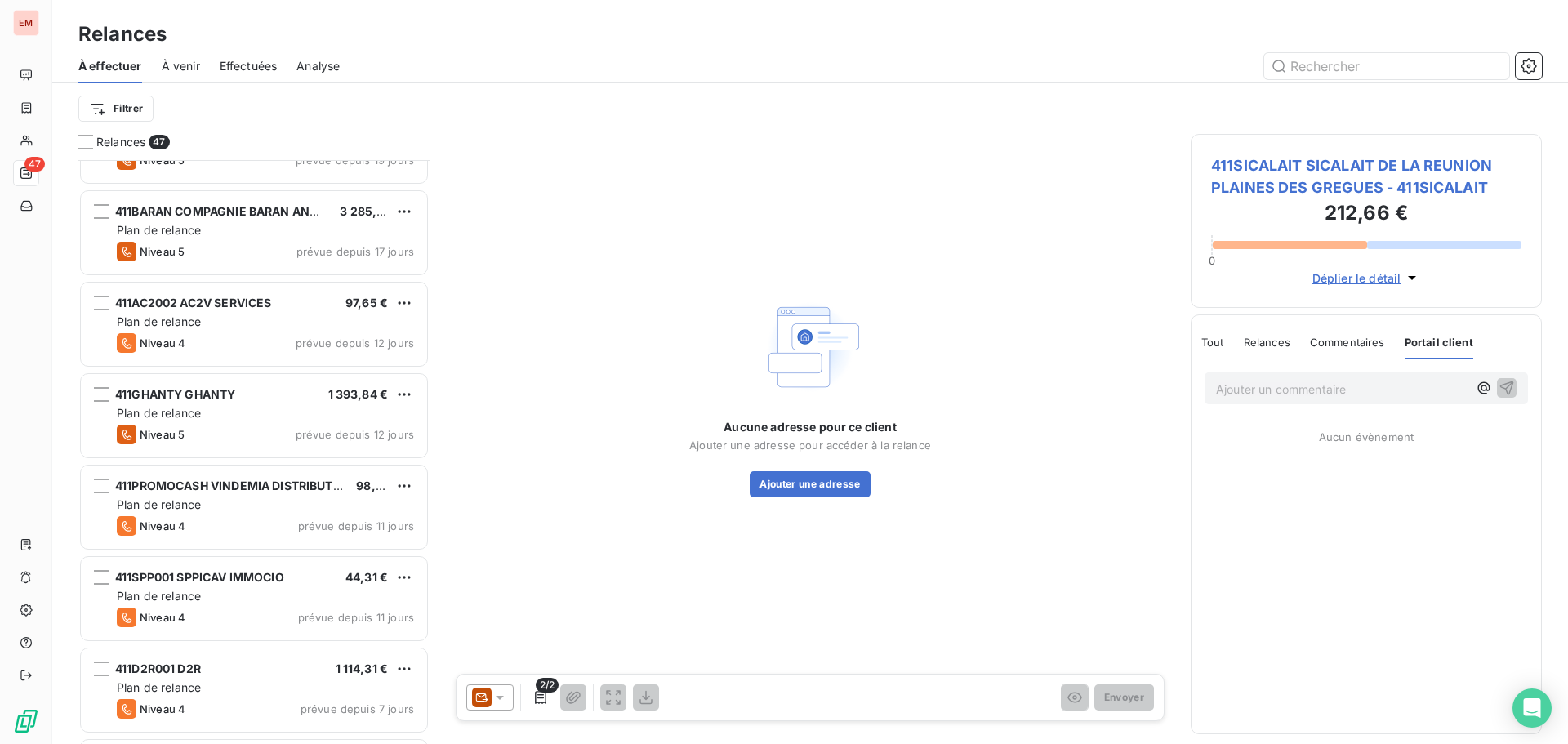
click at [1368, 336] on span "Commentaires" at bounding box center [1348, 342] width 75 height 13
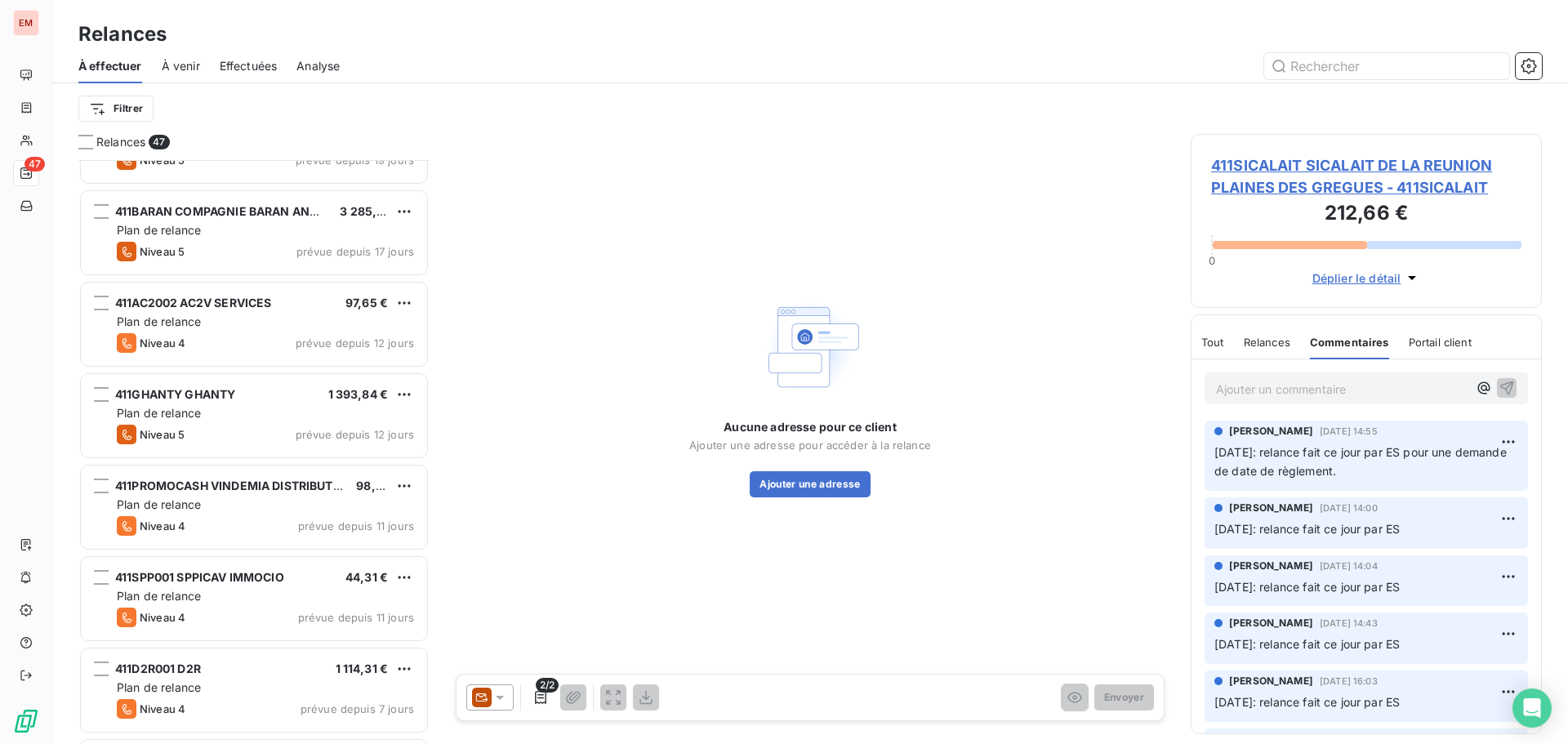
click at [1256, 347] on span "Relances" at bounding box center [1267, 342] width 47 height 13
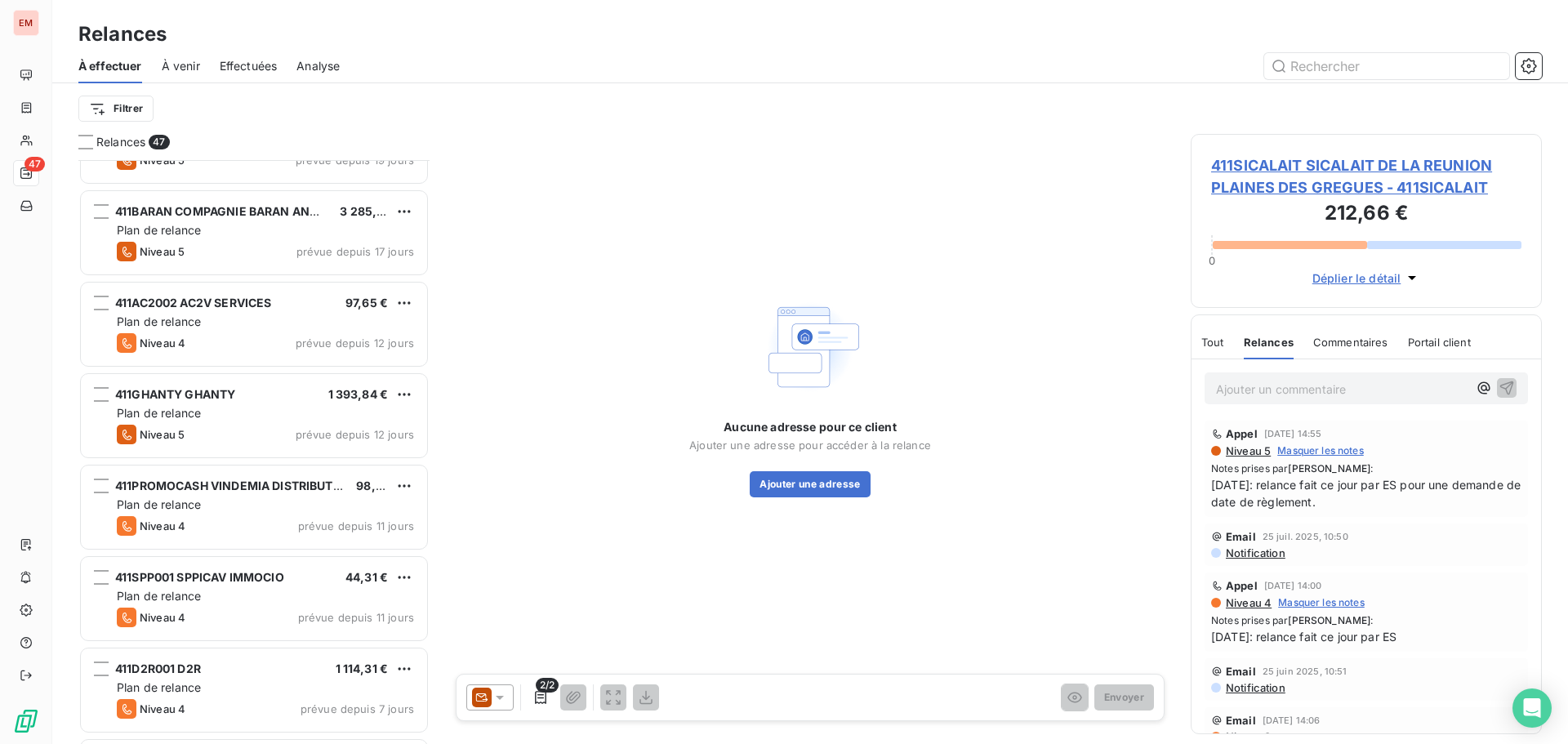
click at [1225, 340] on div "Tout Relances Commentaires Portail client" at bounding box center [1335, 342] width 269 height 34
click at [1214, 340] on span "Tout" at bounding box center [1213, 342] width 23 height 13
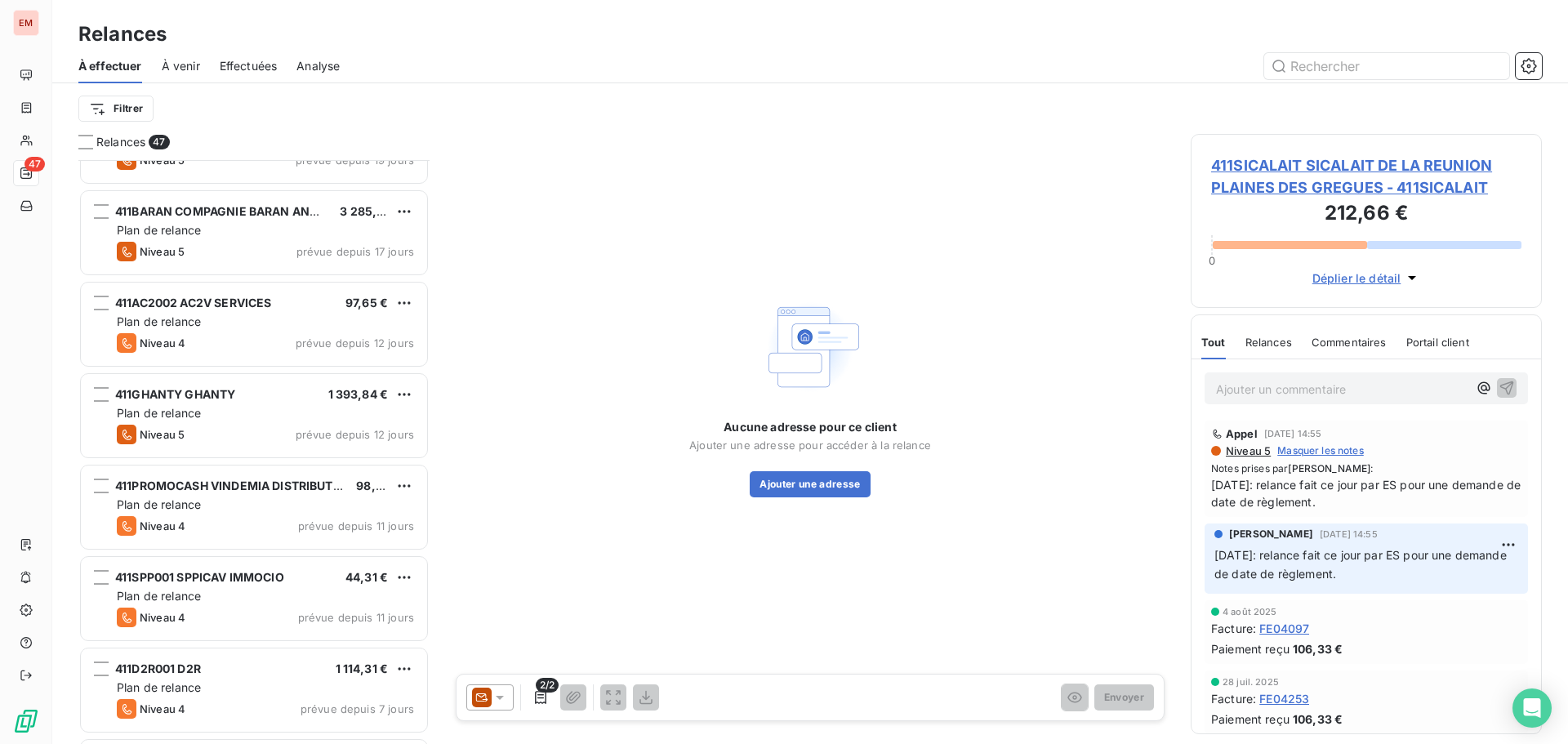
click at [1242, 333] on div "Tout Relances Commentaires Portail client" at bounding box center [1335, 342] width 268 height 34
click at [1261, 348] on span "Relances" at bounding box center [1269, 342] width 47 height 13
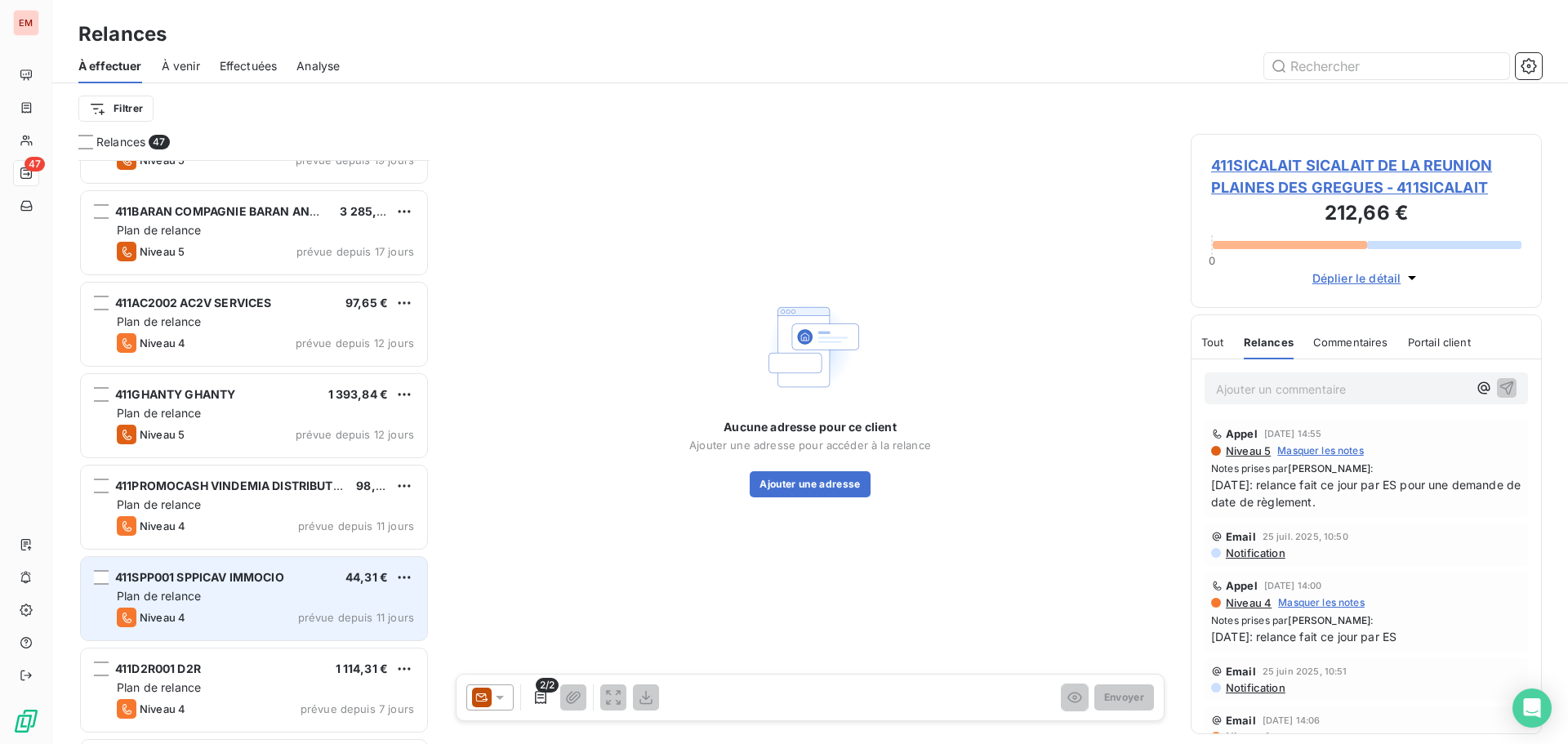
click at [189, 587] on div "411SPP001 SPPICAV IMMOCIO 44,31 € Plan de relance Niveau 4 prévue depuis 11 jou…" at bounding box center [254, 598] width 347 height 83
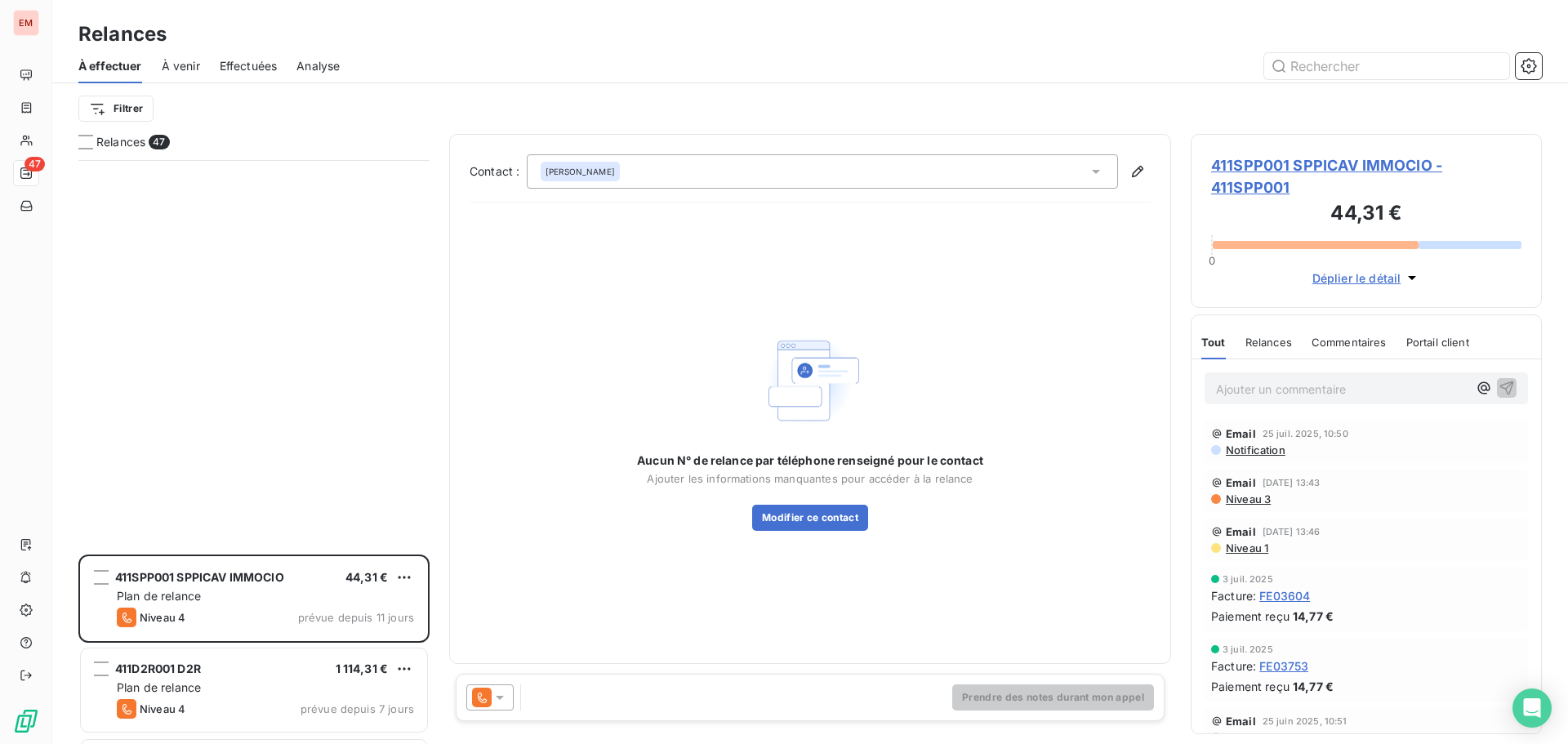
scroll to position [1348, 0]
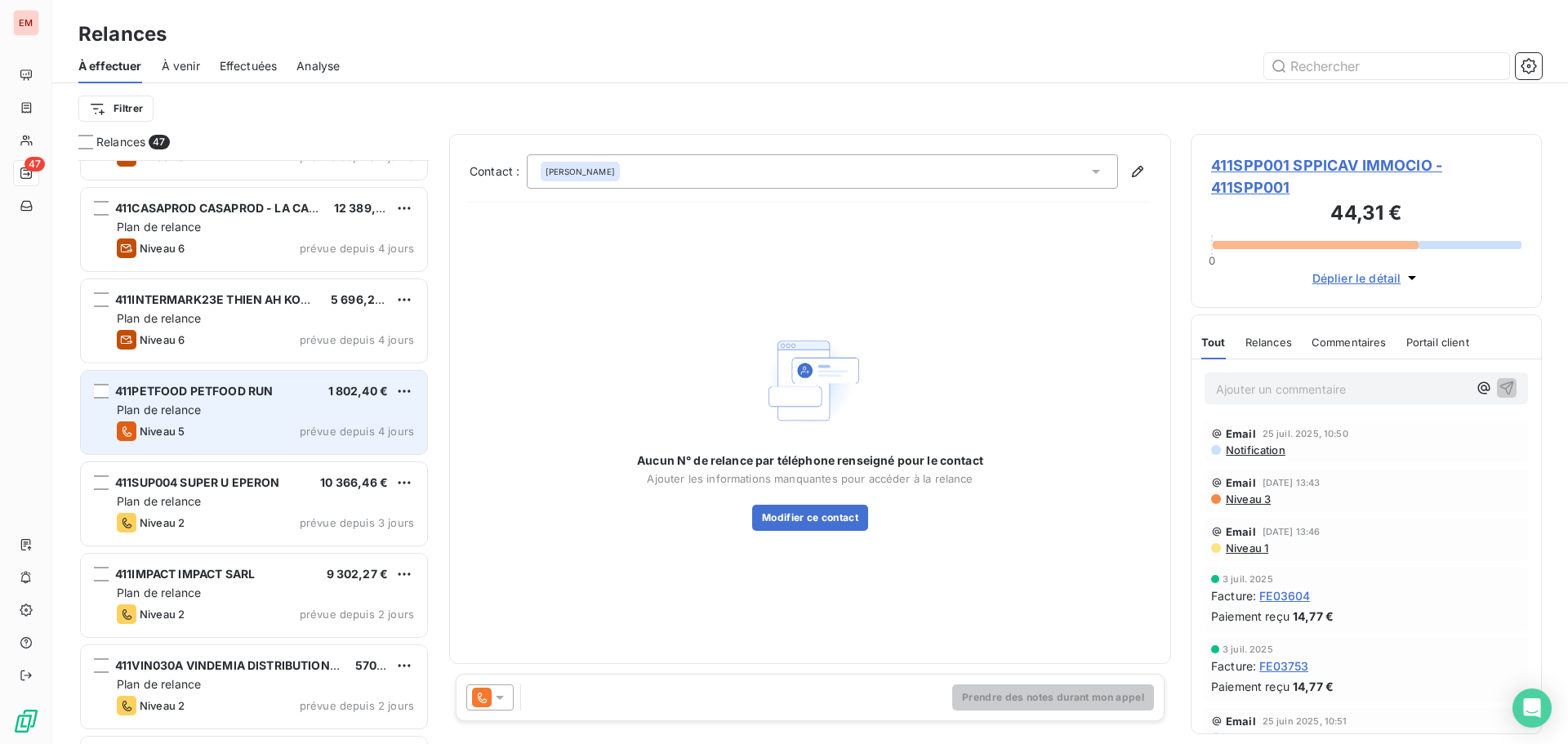
click at [200, 417] on div "Plan de relance" at bounding box center [265, 410] width 297 height 17
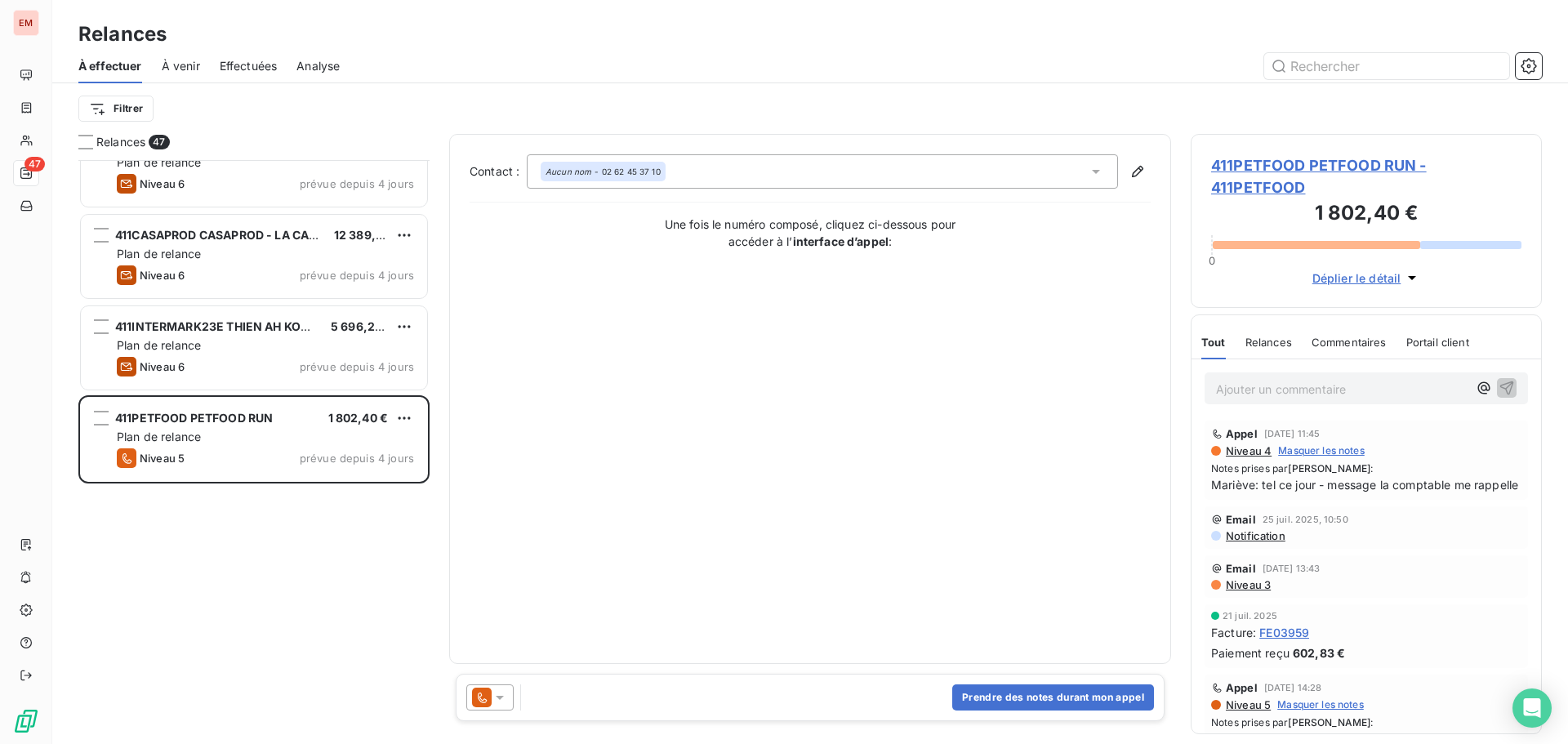
scroll to position [940, 0]
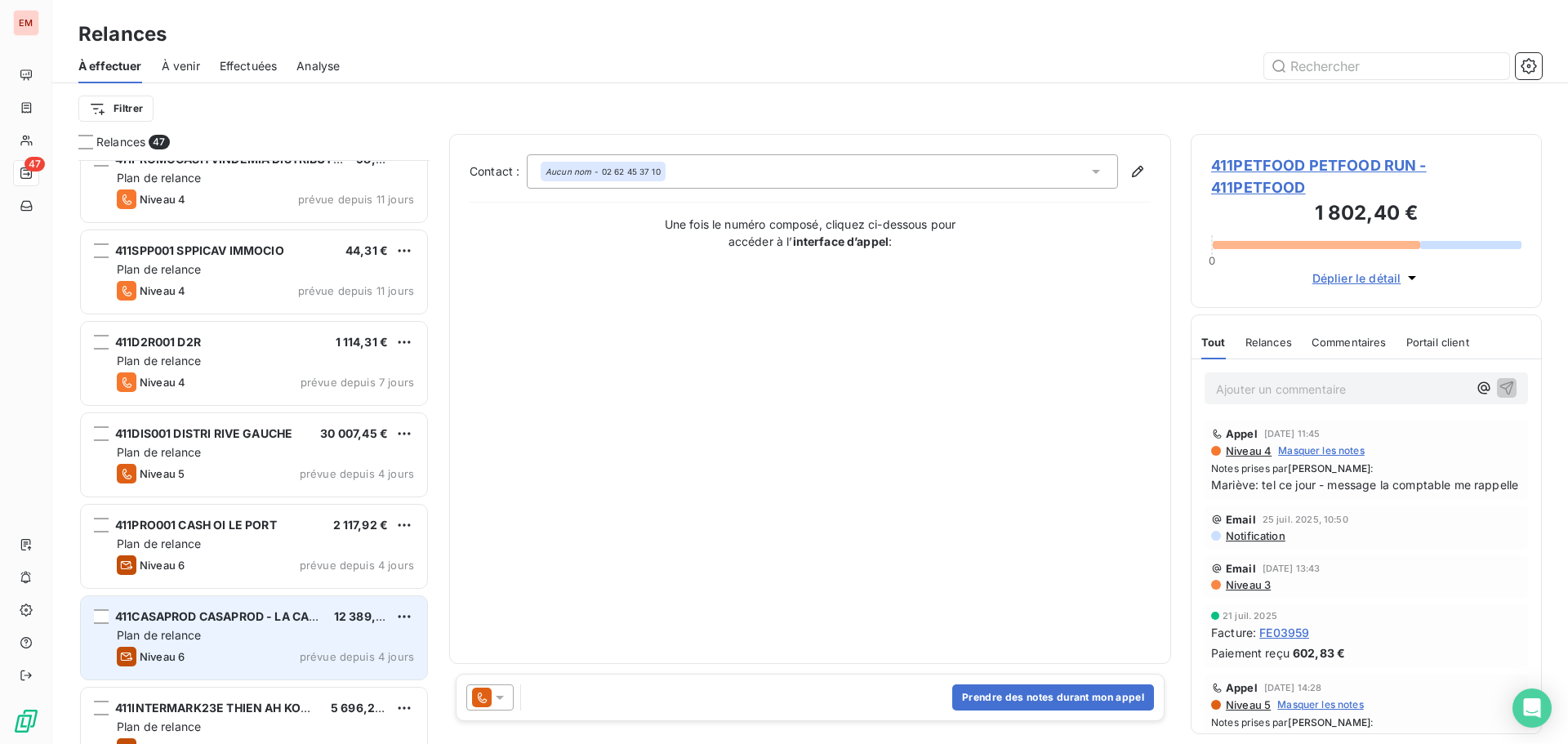
click at [235, 633] on div "Plan de relance" at bounding box center [265, 635] width 297 height 17
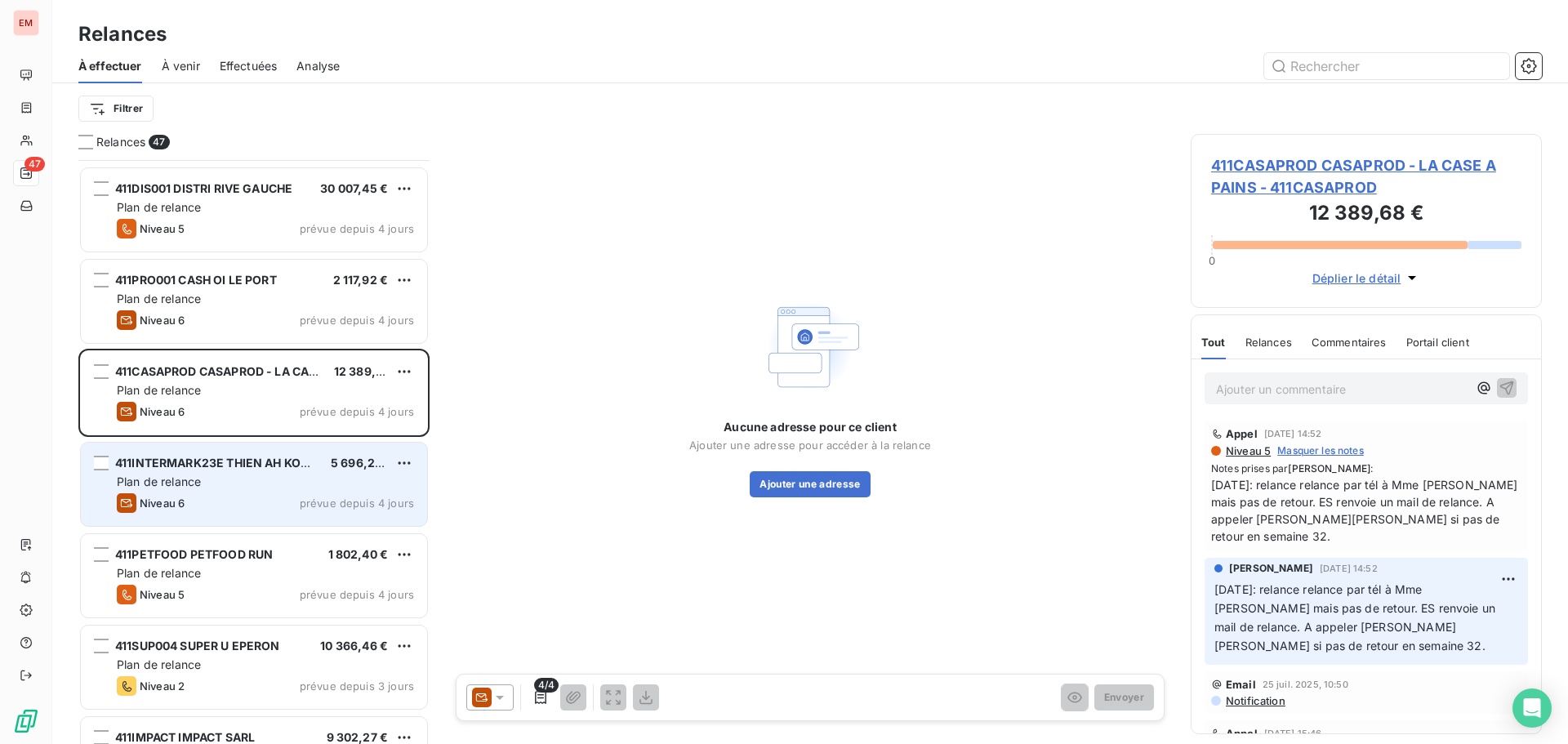
click at [271, 469] on div "411INTERMARK23E THIEN AH KON FILS" at bounding box center [216, 463] width 203 height 17
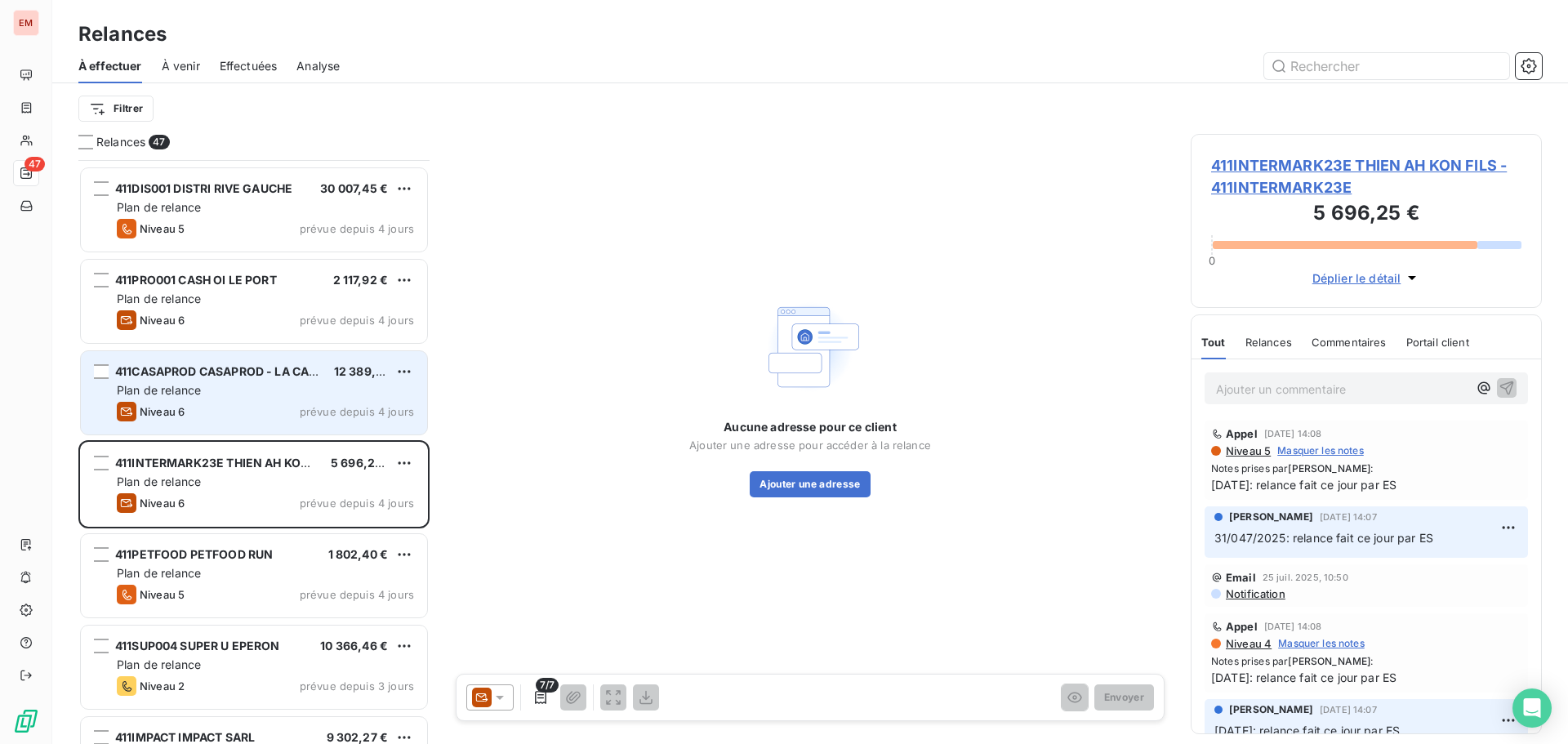
click at [206, 415] on div "Niveau 6 prévue depuis 4 jours" at bounding box center [265, 411] width 297 height 19
